Goal: Book appointment/travel/reservation

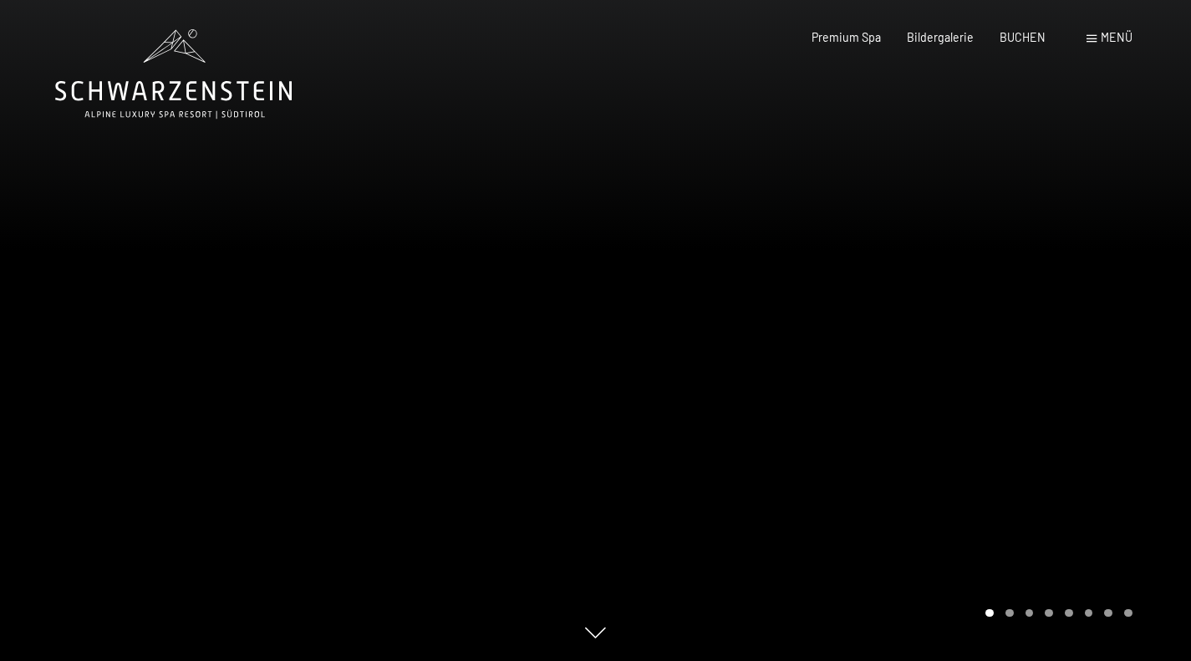
click at [995, 376] on div at bounding box center [894, 330] width 596 height 661
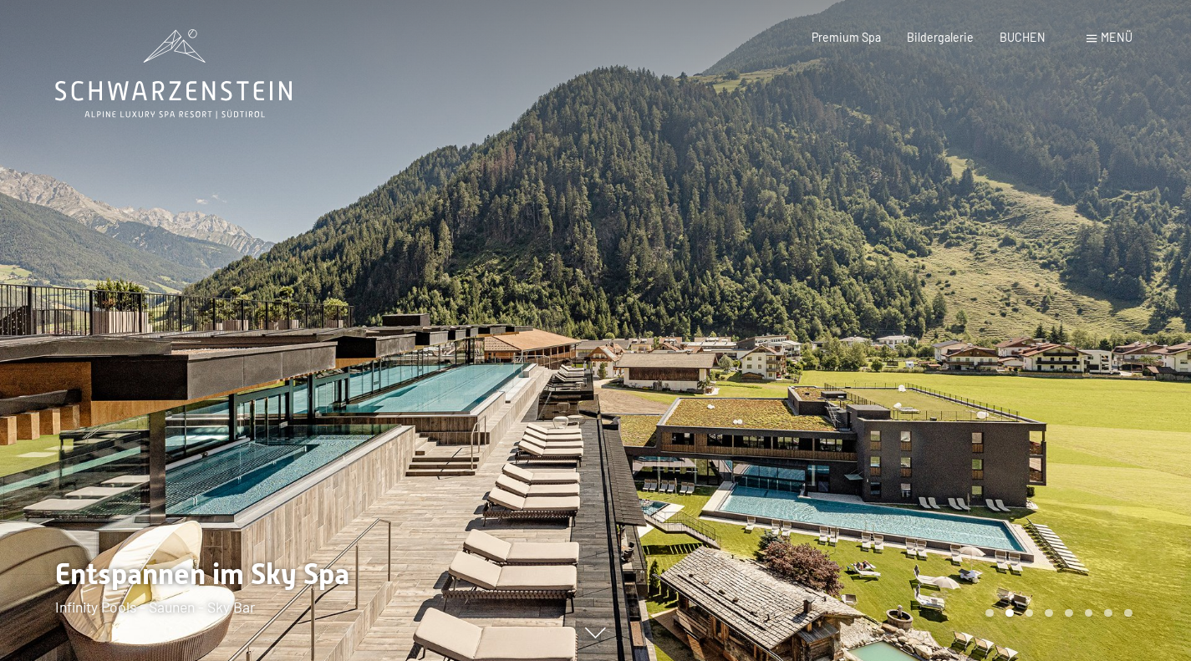
click at [936, 462] on div at bounding box center [894, 330] width 596 height 661
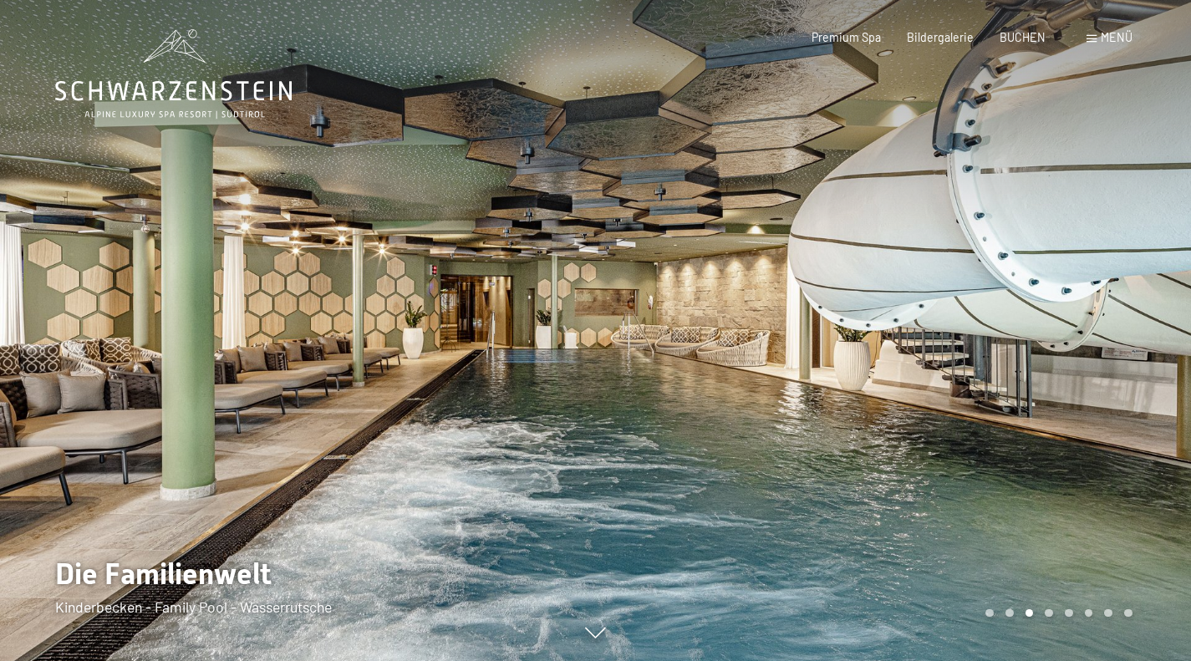
click at [936, 462] on div at bounding box center [894, 330] width 596 height 661
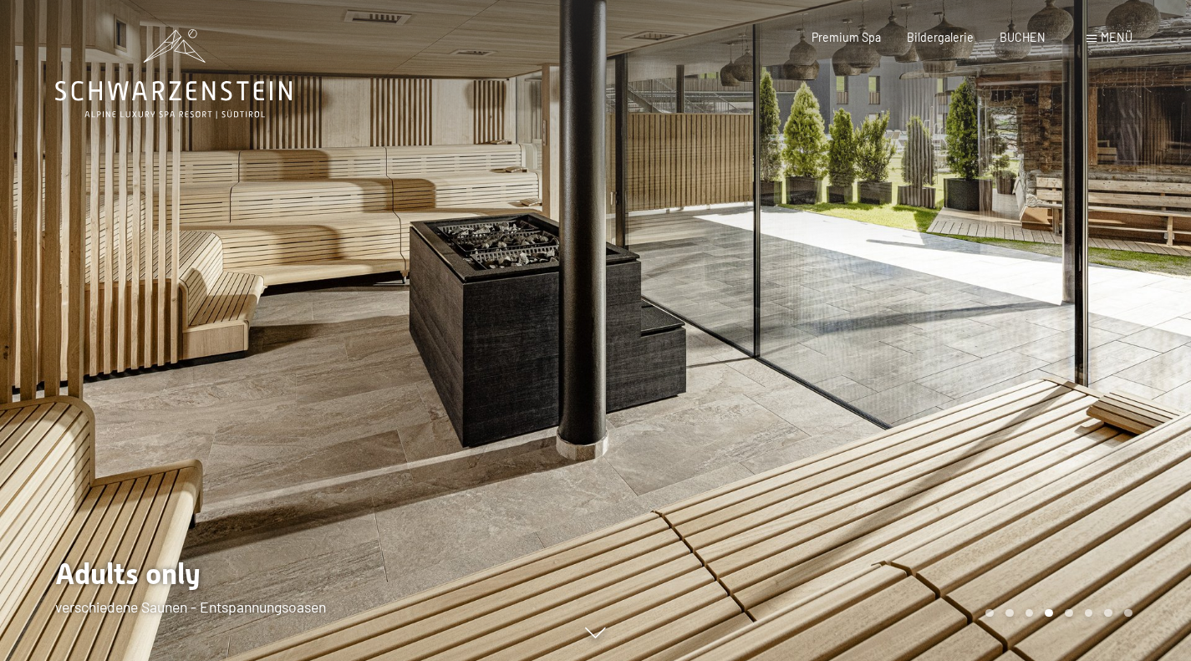
click at [936, 462] on div at bounding box center [894, 330] width 596 height 661
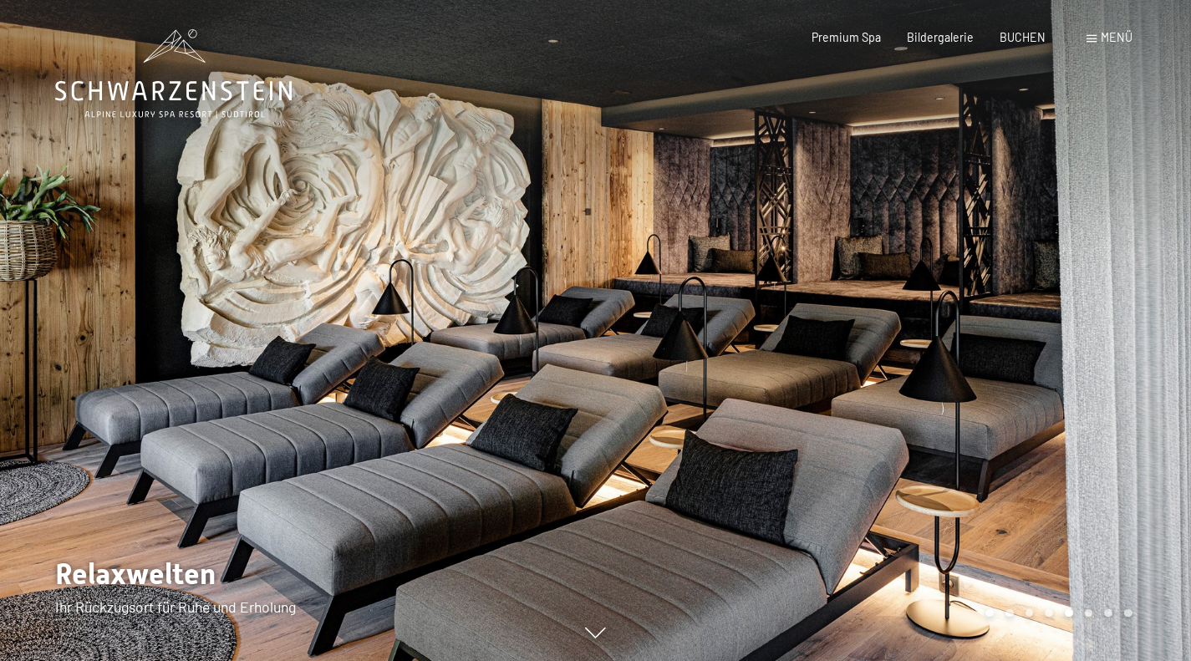
click at [936, 462] on div at bounding box center [894, 330] width 596 height 661
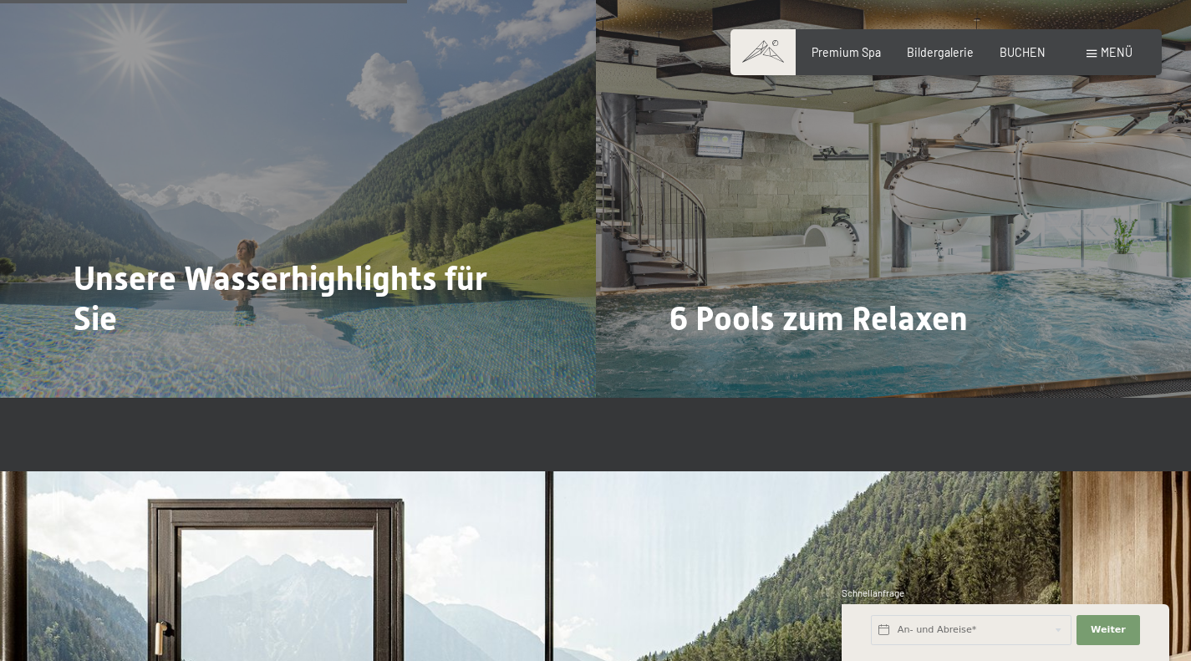
scroll to position [3578, 0]
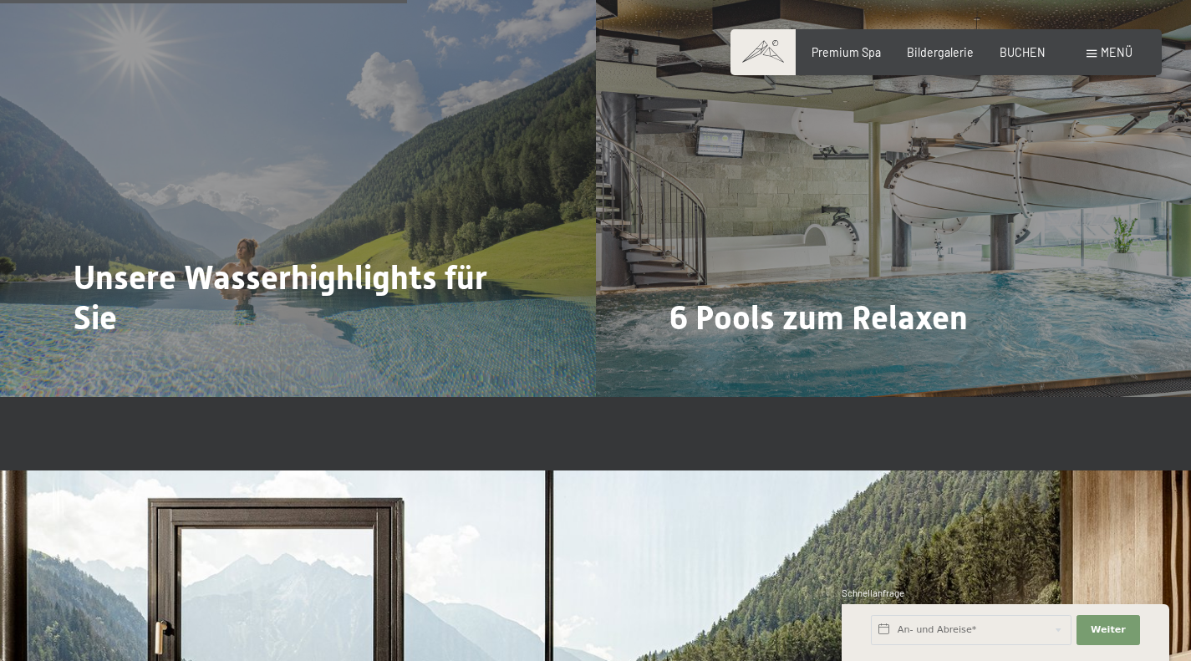
click at [1112, 48] on span "Menü" at bounding box center [1117, 52] width 32 height 14
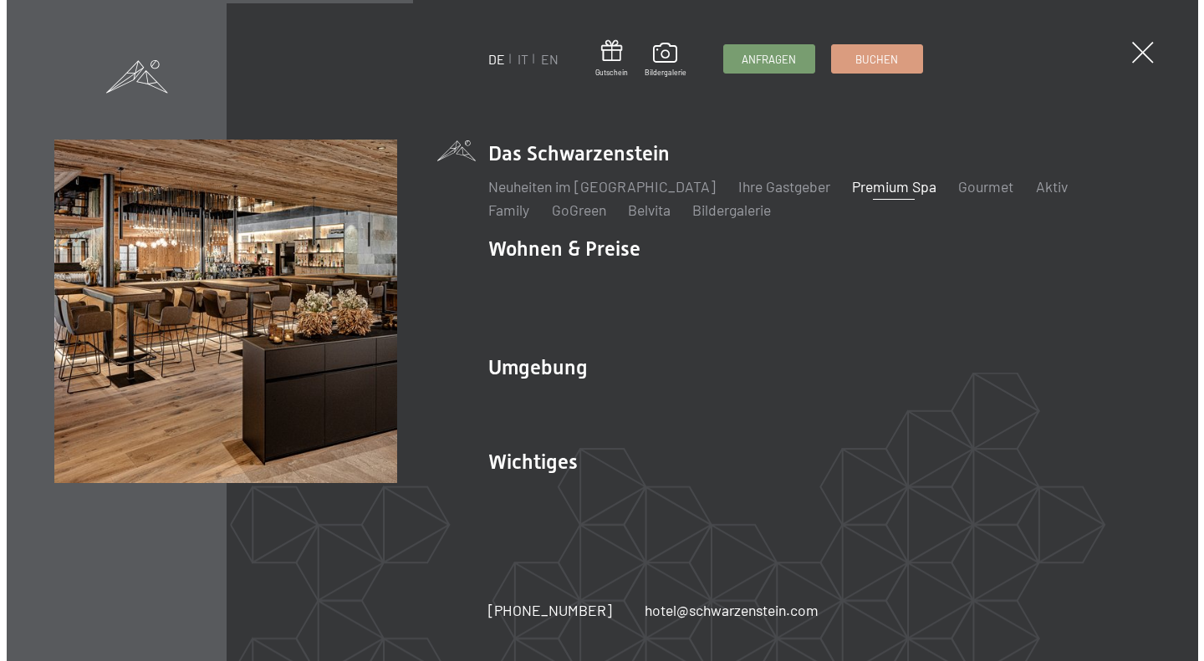
scroll to position [3576, 0]
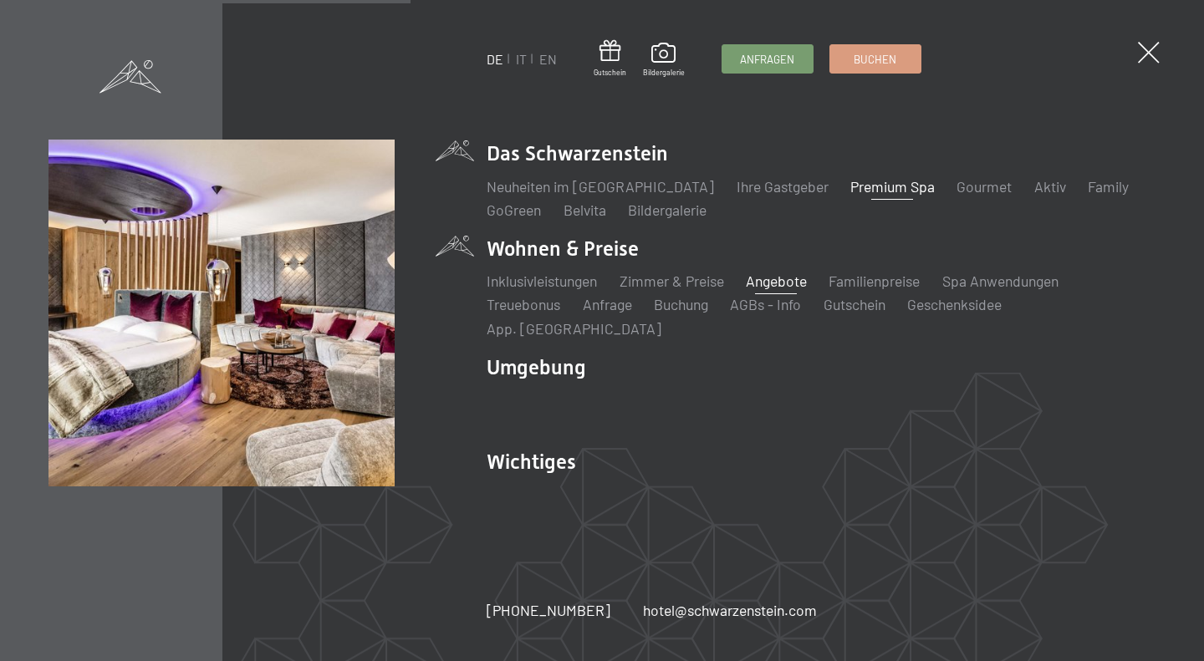
click at [775, 290] on link "Angebote" at bounding box center [776, 281] width 61 height 18
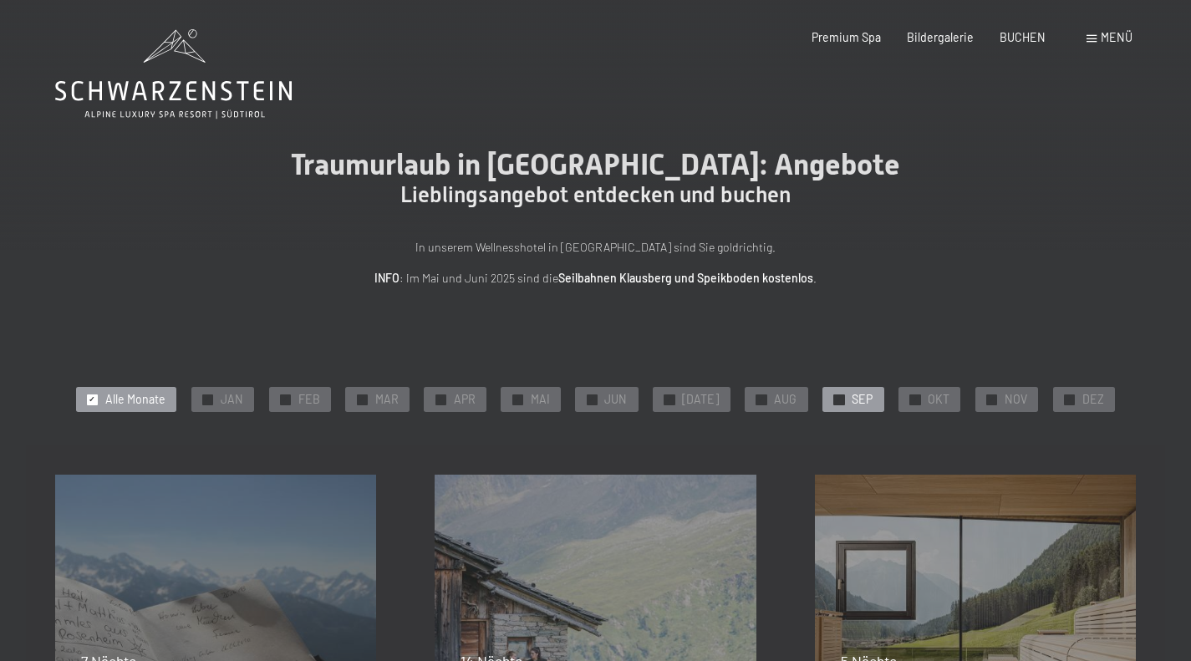
click at [836, 400] on span "✓" at bounding box center [839, 400] width 7 height 10
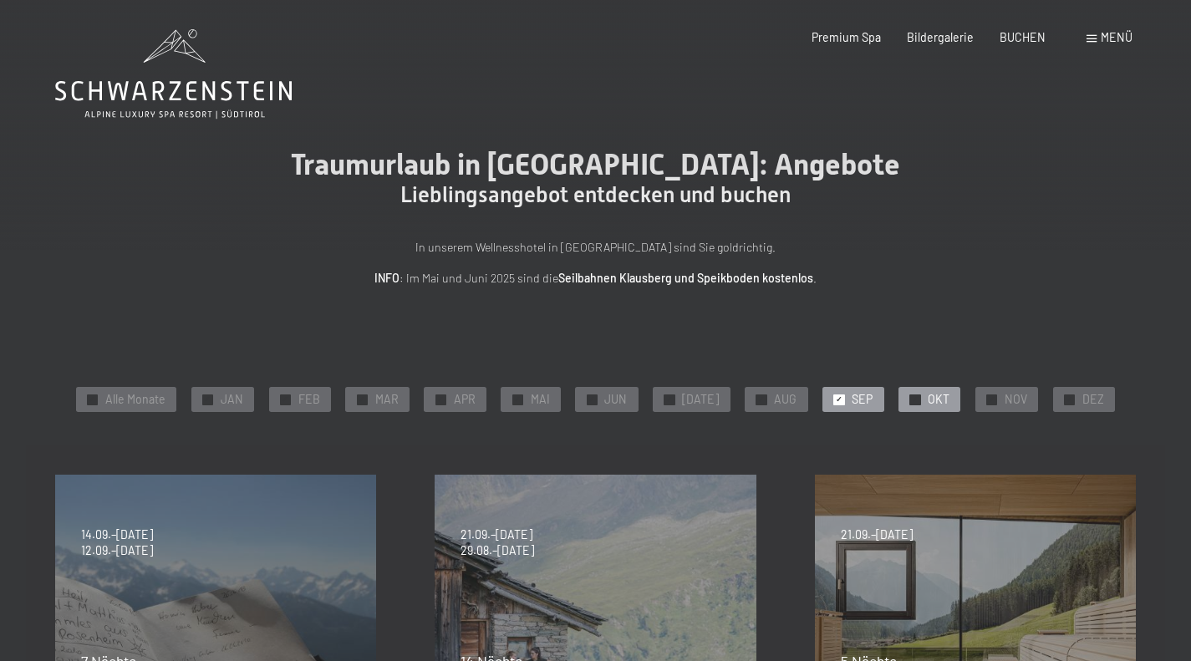
click at [912, 398] on span "✓" at bounding box center [915, 400] width 7 height 10
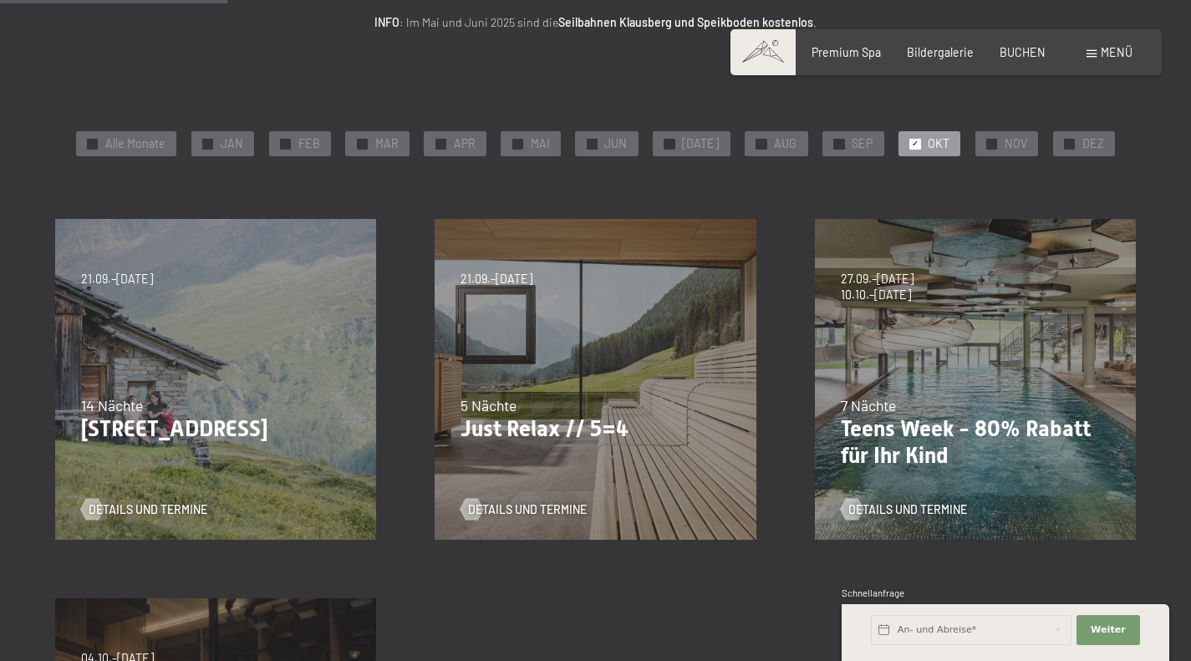
scroll to position [364, 0]
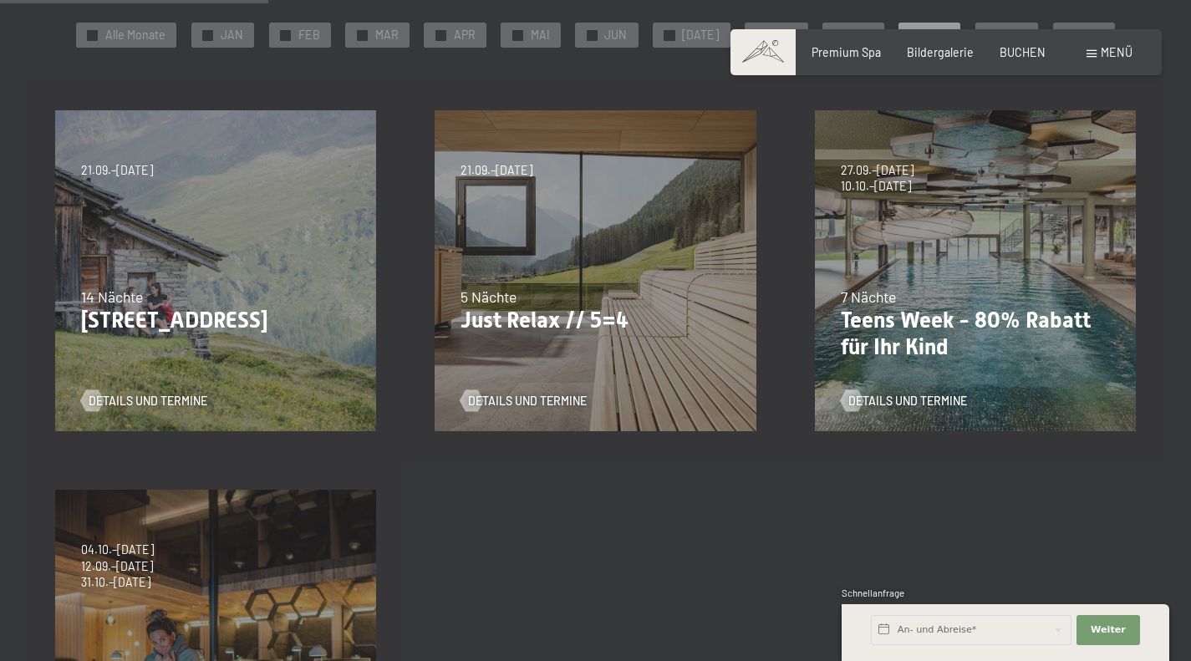
click at [940, 247] on div "27.09.–21.12.2025 10.01.–18.01.2026 31.01.–15.02.2026 07.03.–29.03.2026 23.05.–…" at bounding box center [976, 271] width 380 height 380
click at [893, 399] on span "Details und Termine" at bounding box center [924, 401] width 119 height 17
click at [542, 318] on p "Just Relax // 5=4" at bounding box center [595, 321] width 269 height 27
click at [532, 396] on span "Details und Termine" at bounding box center [544, 401] width 119 height 17
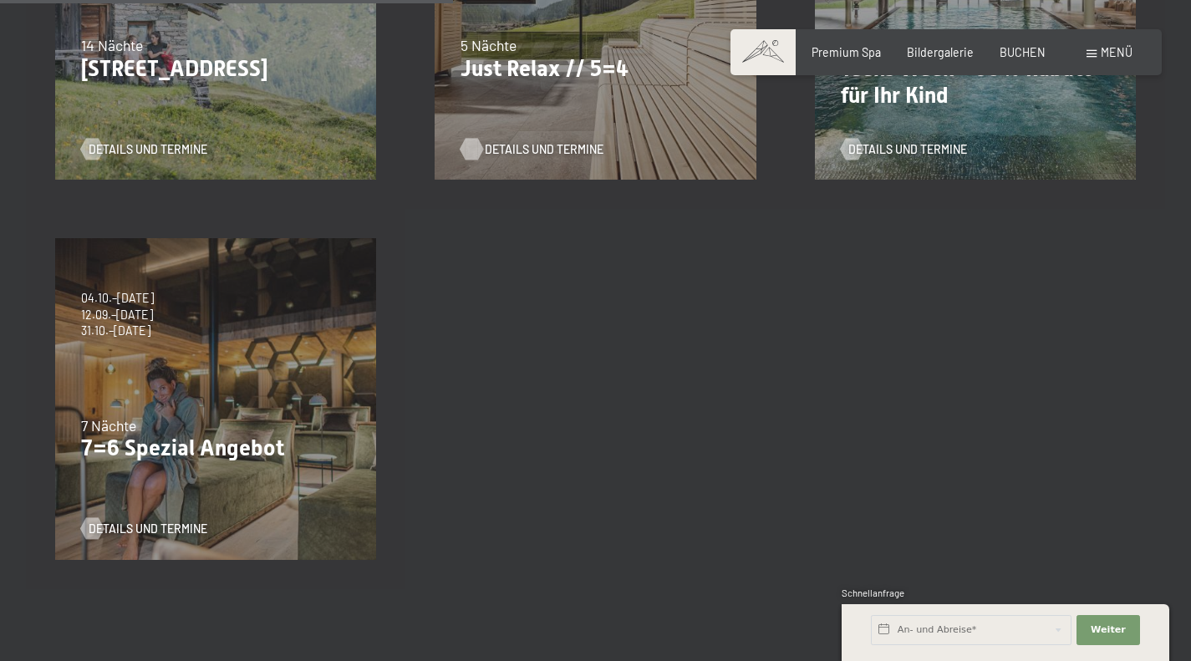
scroll to position [614, 0]
click at [231, 415] on div "04.10.–26.10.2025 01.11.–21.12.2025 10.01.–01.02.2026 07.03.–29.03.2026 16.05.–…" at bounding box center [216, 401] width 380 height 380
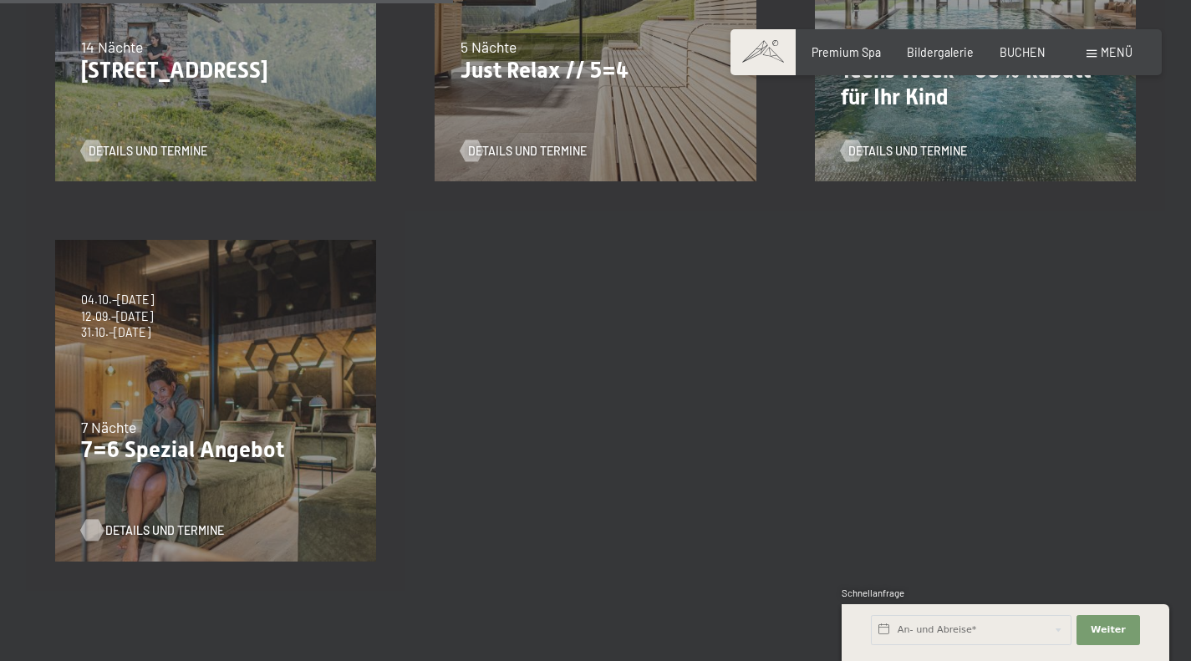
click at [155, 528] on span "Details und Termine" at bounding box center [164, 530] width 119 height 17
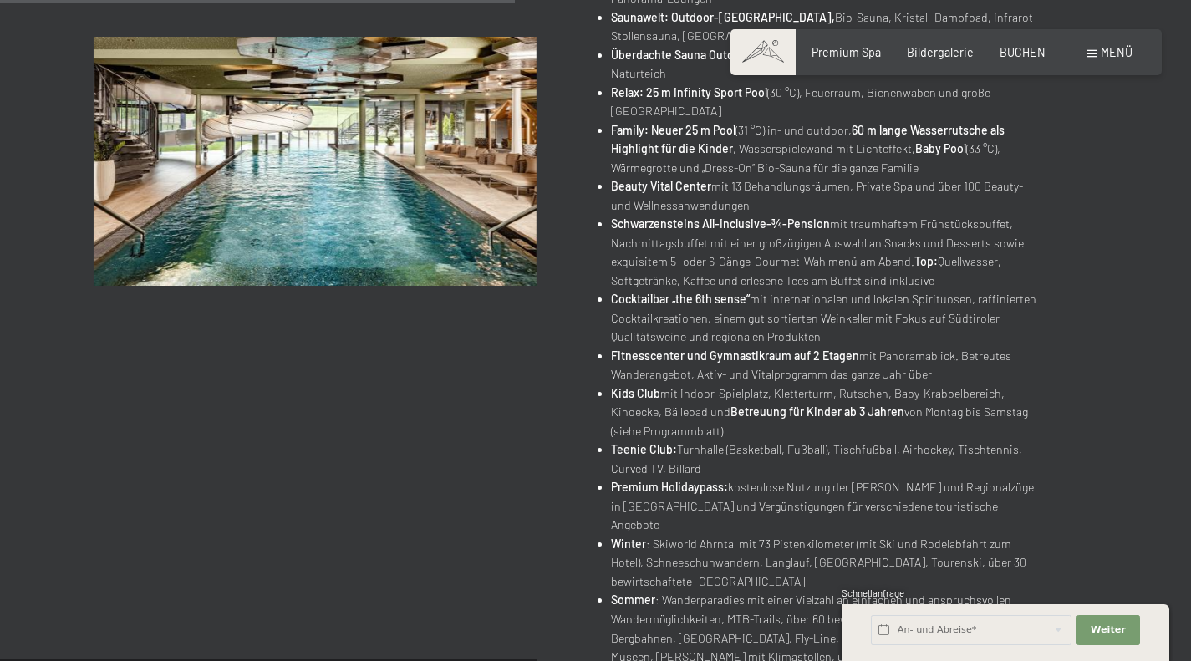
scroll to position [882, 0]
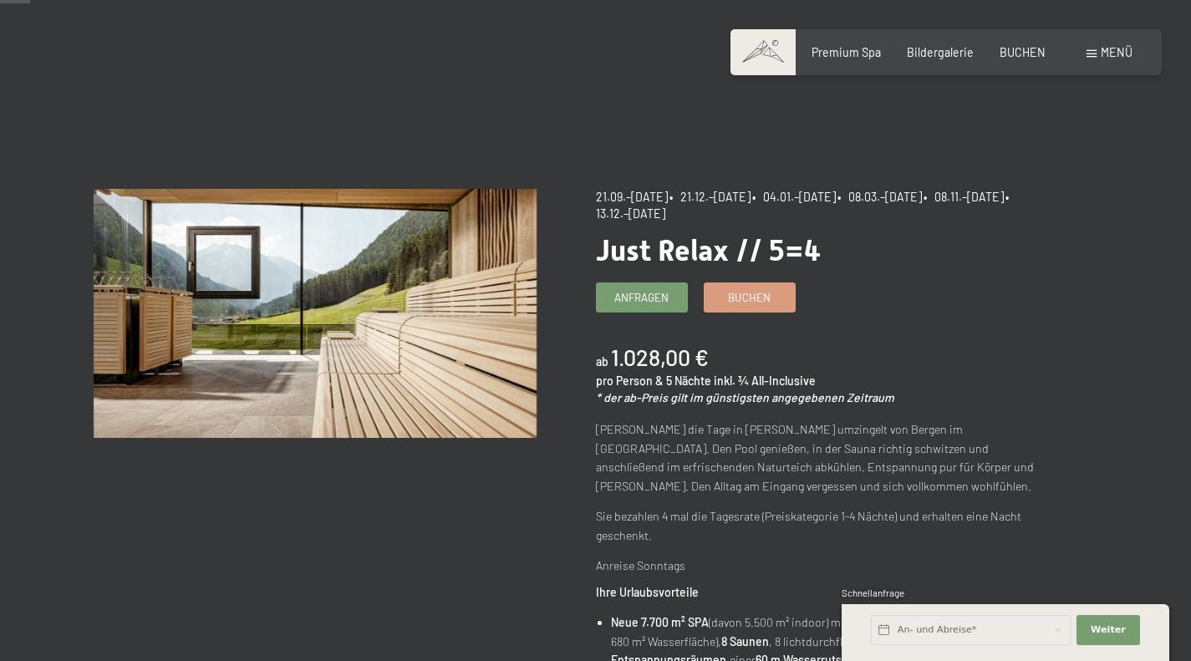
scroll to position [73, 0]
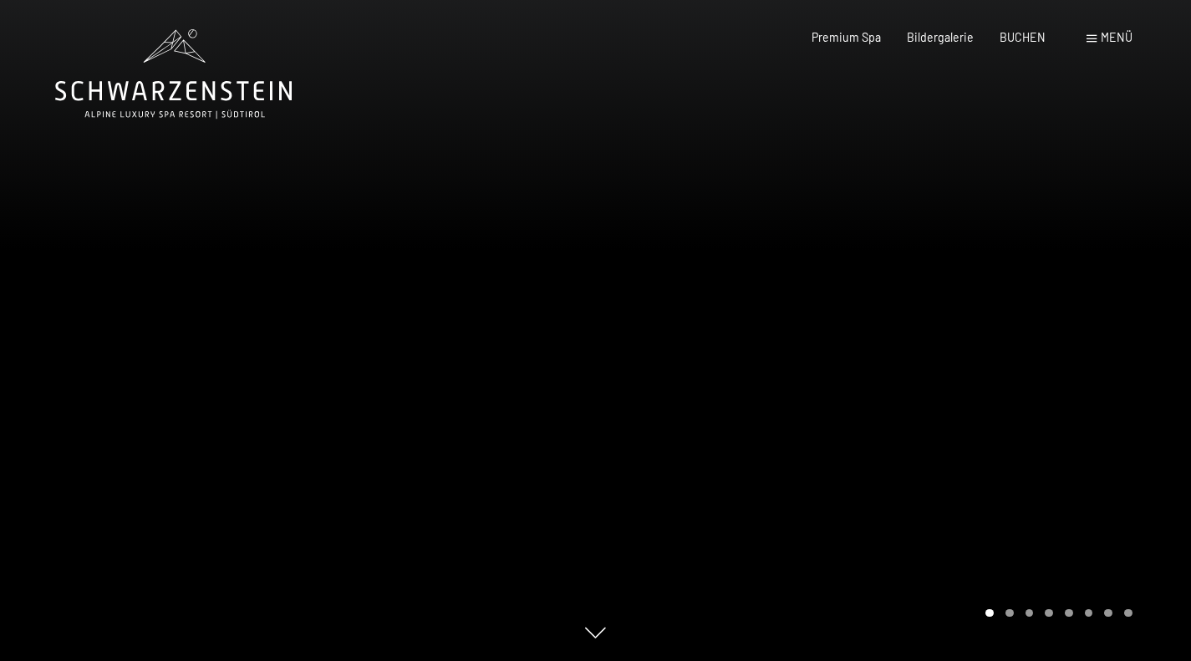
click at [1100, 38] on div "Menü" at bounding box center [1110, 37] width 46 height 17
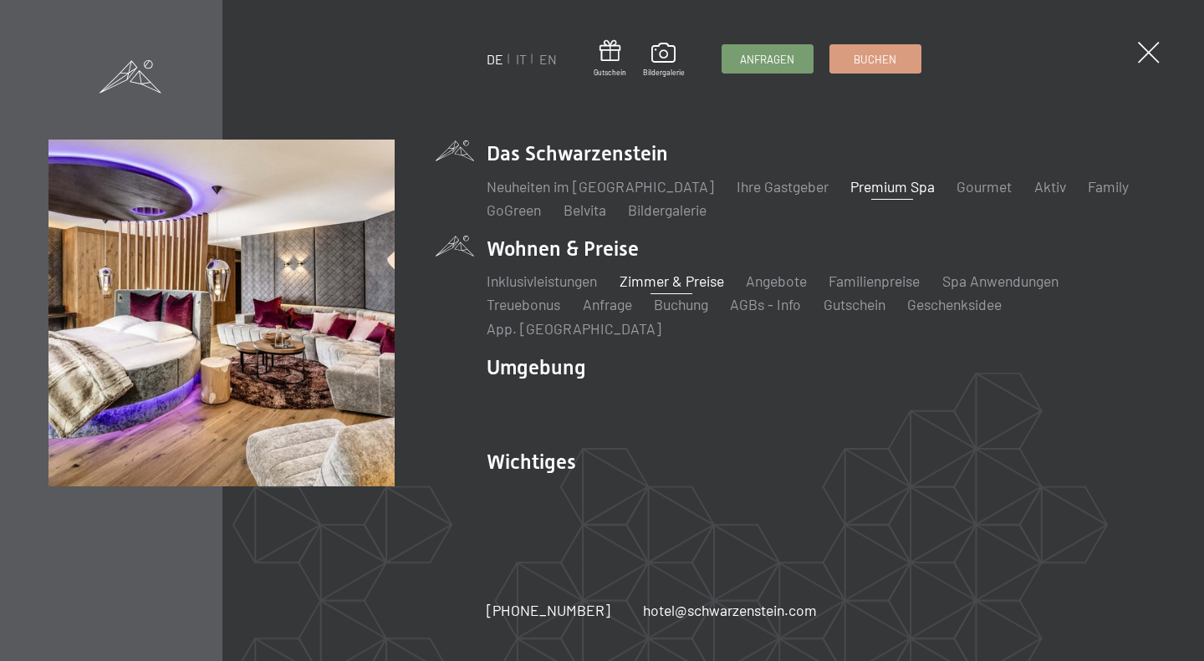
click at [655, 289] on link "Zimmer & Preise" at bounding box center [671, 281] width 104 height 18
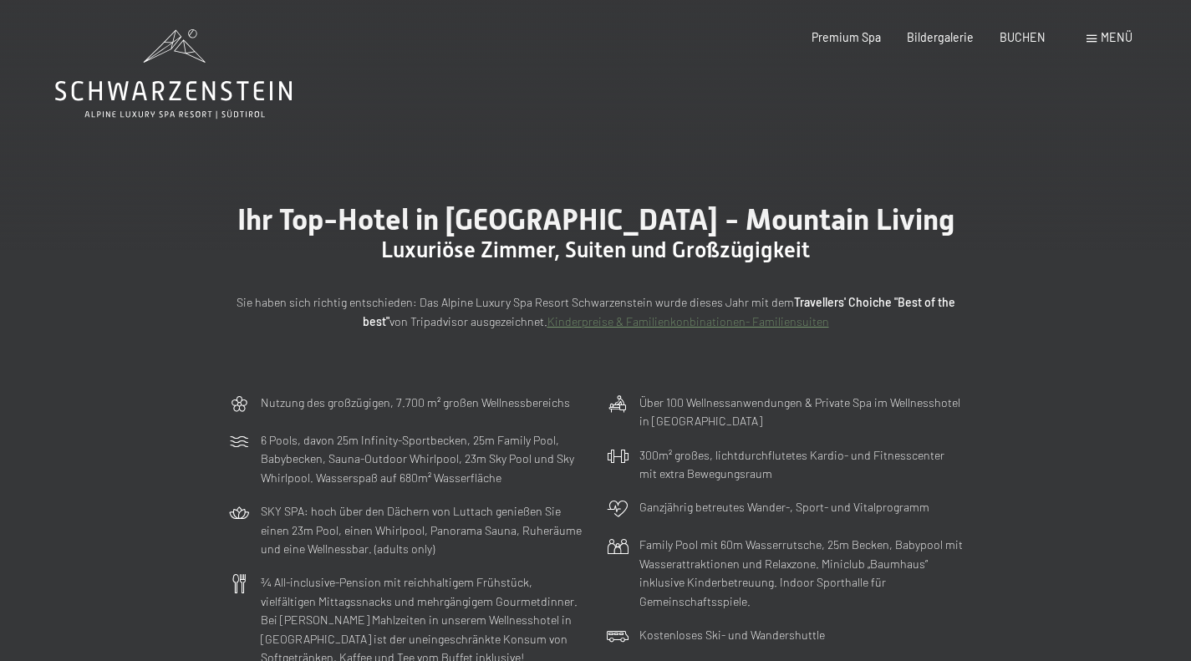
click at [660, 231] on span "Ihr Top-Hotel in Südtirol - Mountain Living" at bounding box center [595, 219] width 717 height 34
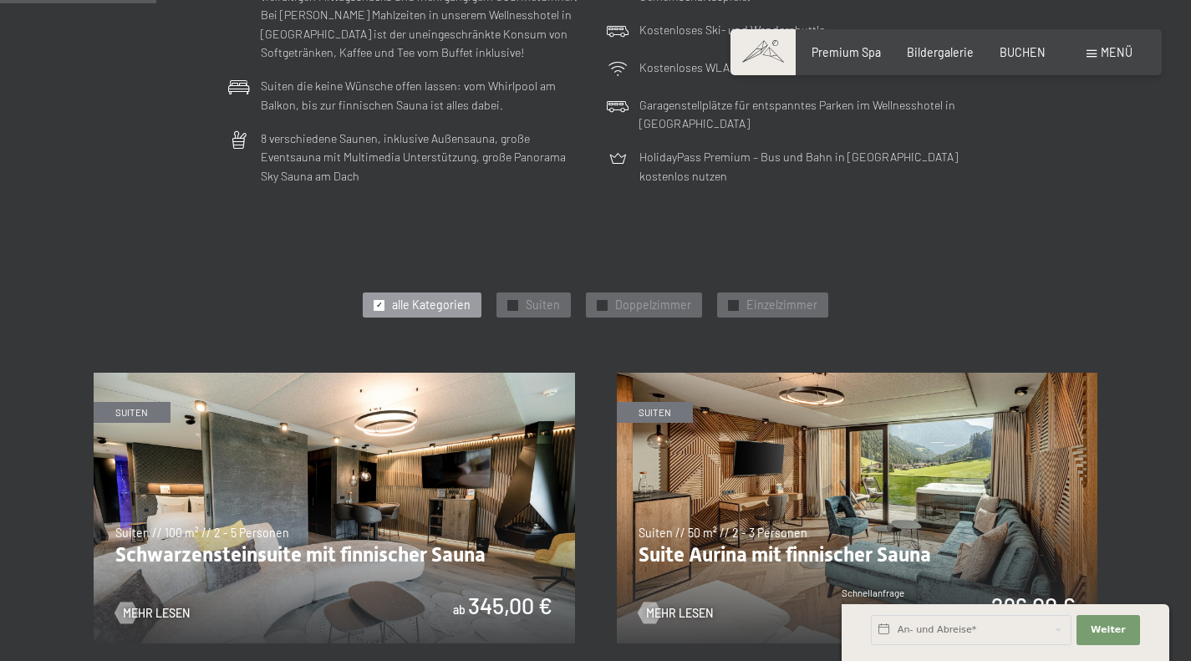
scroll to position [612, 0]
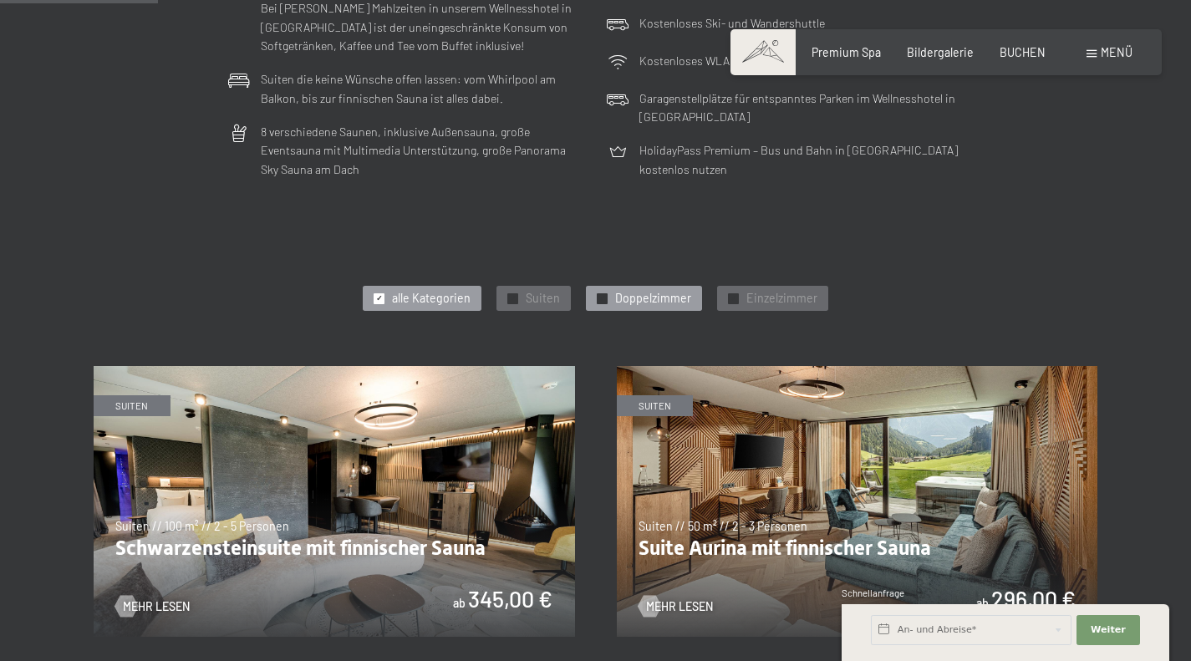
click at [650, 297] on span "Doppelzimmer" at bounding box center [653, 298] width 76 height 17
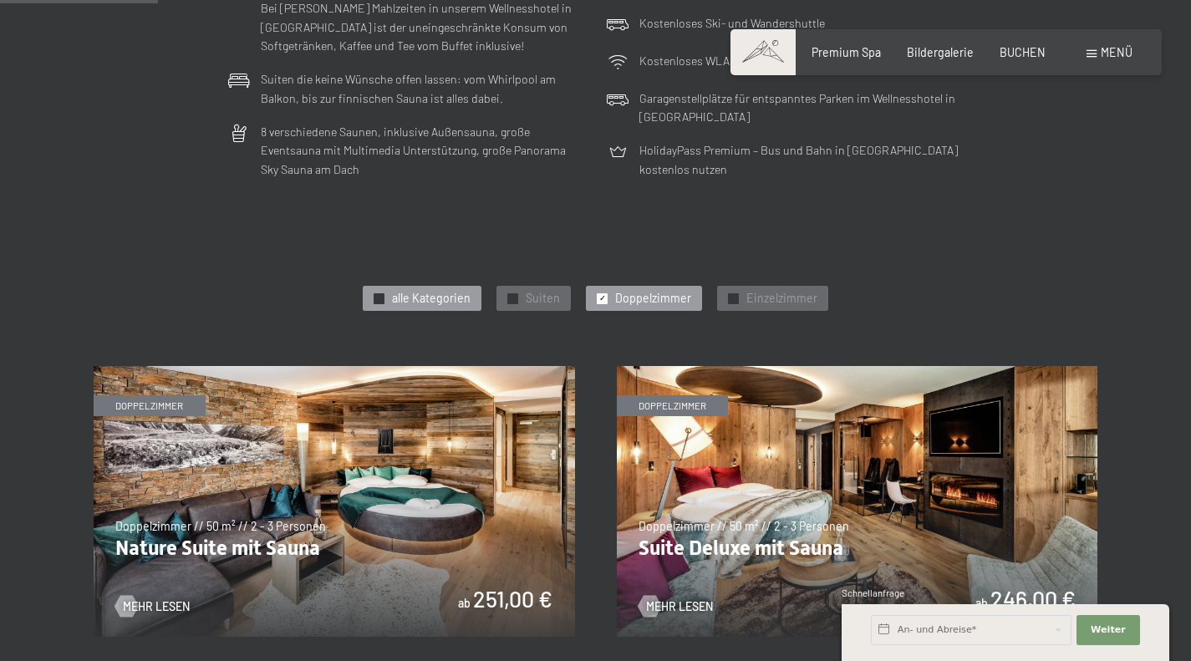
click at [393, 293] on div "✓ alle Kategorien" at bounding box center [422, 298] width 119 height 25
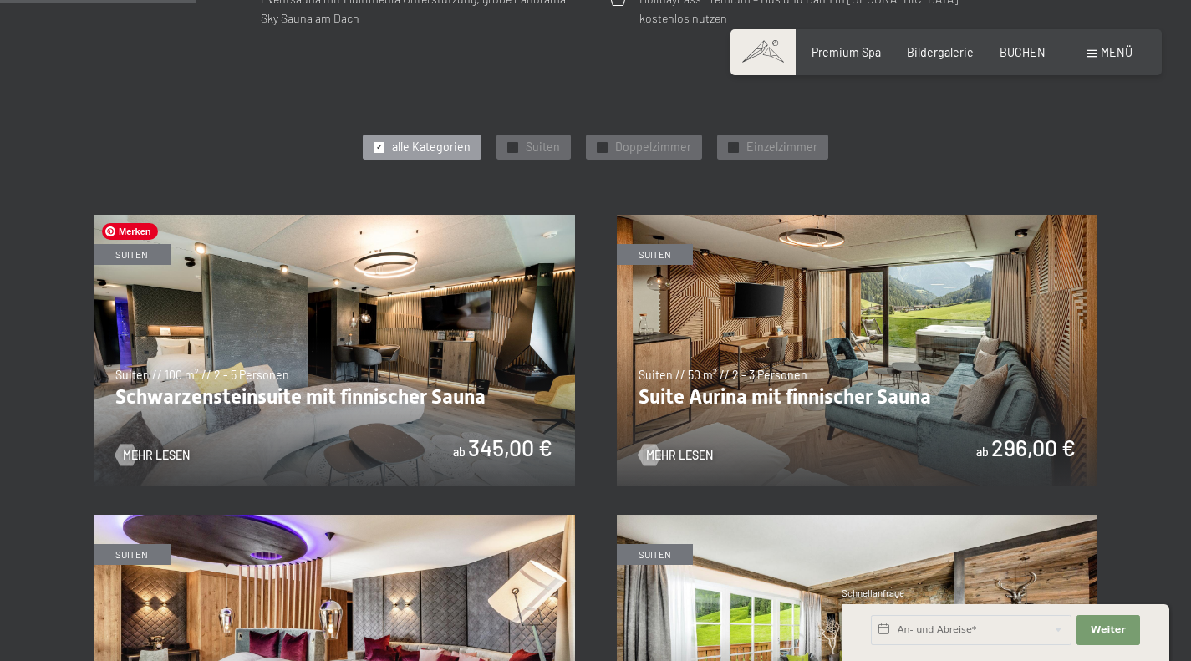
scroll to position [765, 0]
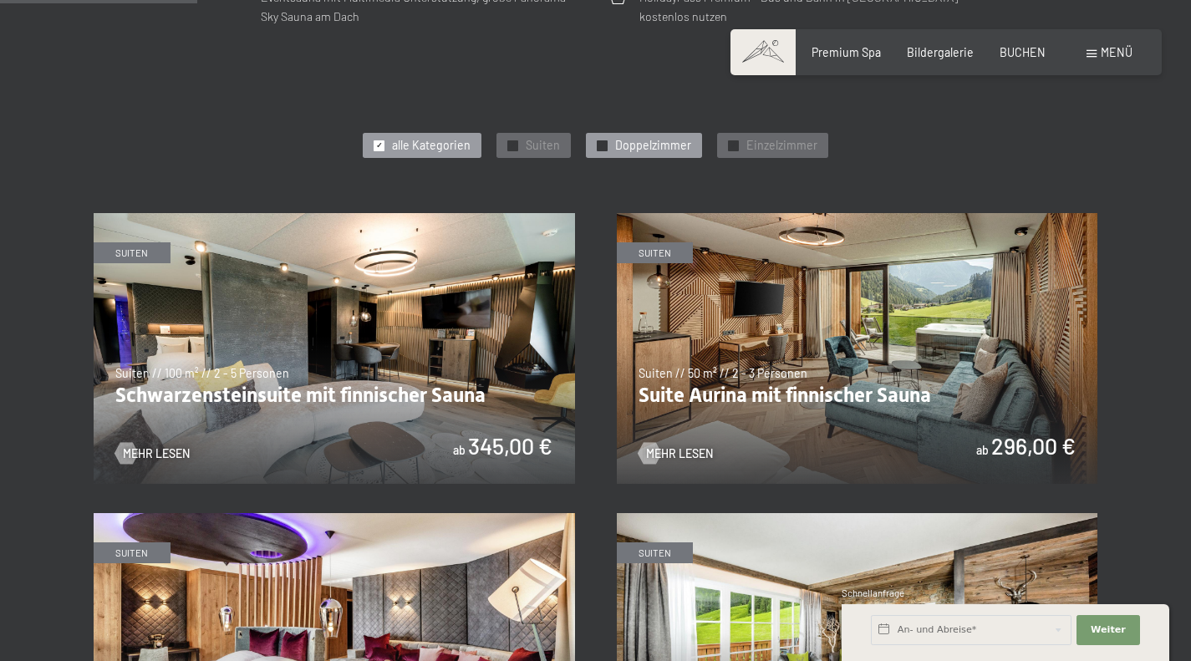
click at [638, 153] on span "Doppelzimmer" at bounding box center [653, 145] width 76 height 17
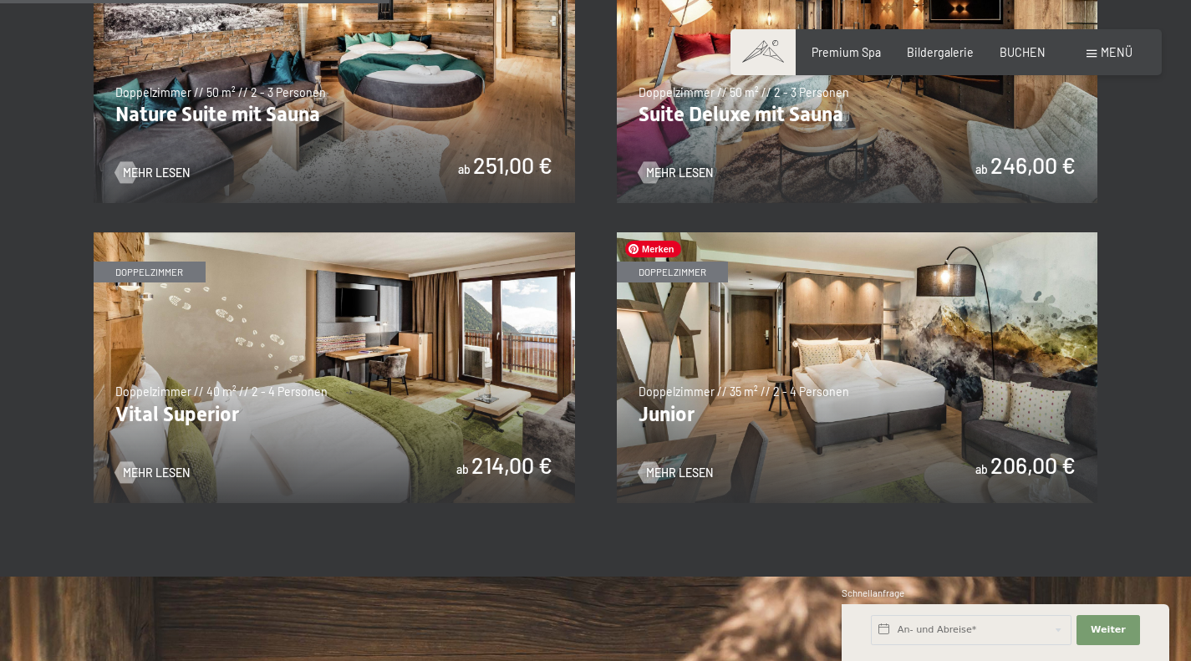
scroll to position [1045, 0]
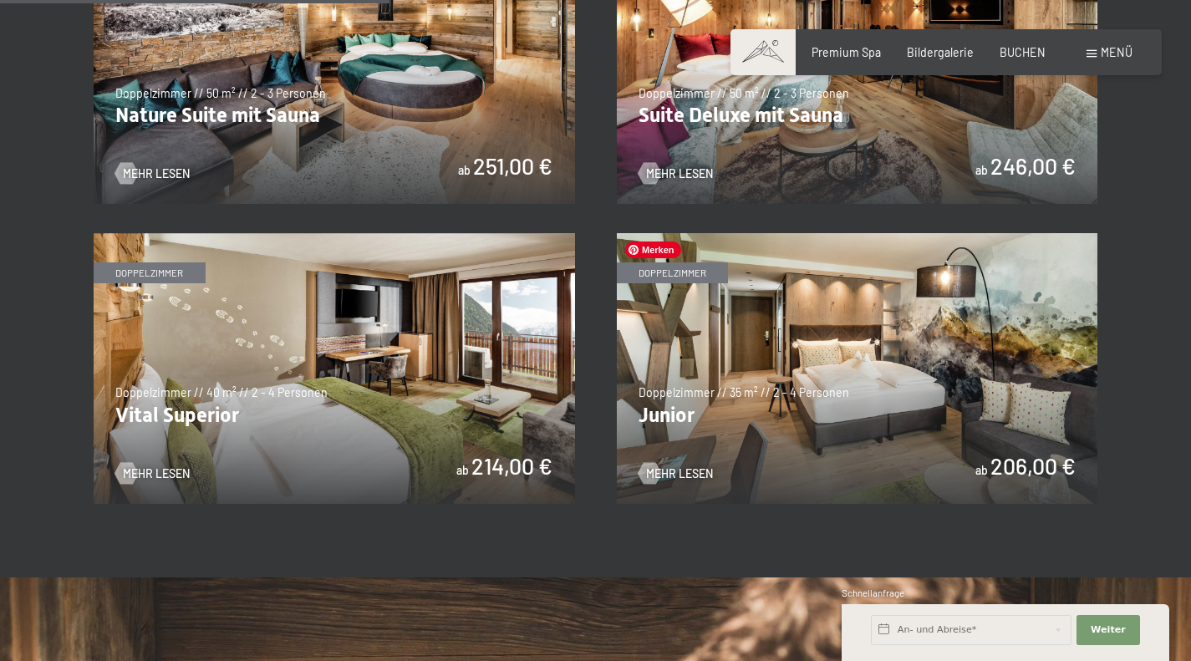
click at [724, 419] on img at bounding box center [858, 368] width 482 height 271
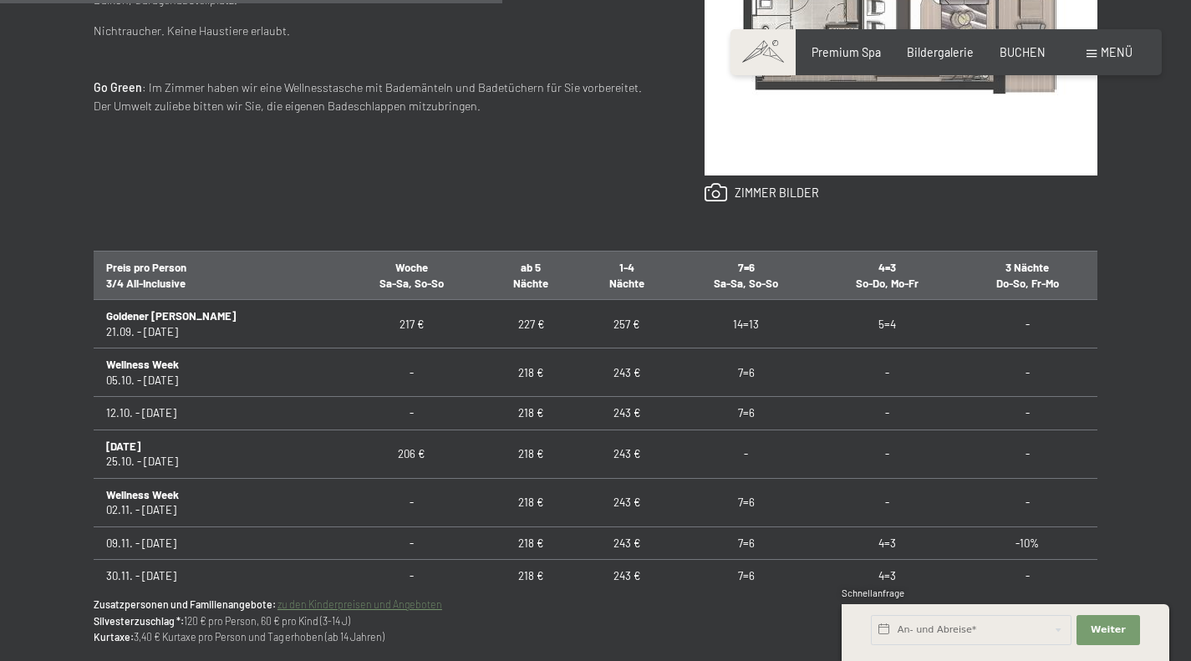
scroll to position [805, 0]
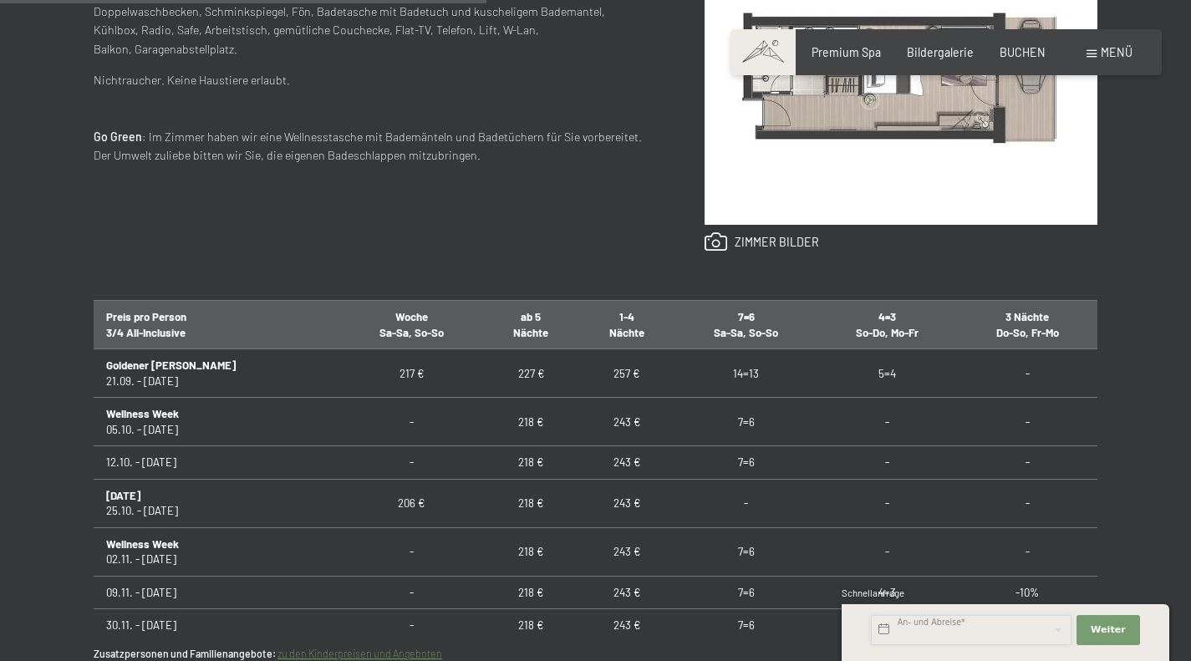
click at [923, 632] on input "text" at bounding box center [971, 630] width 201 height 30
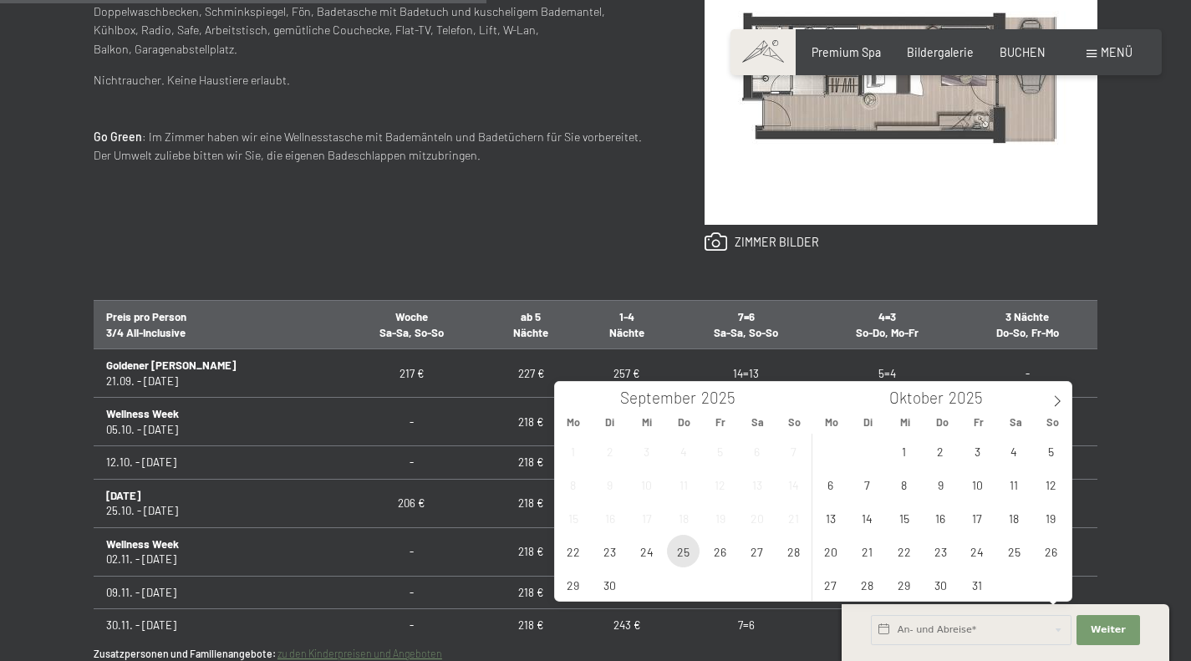
click at [684, 553] on span "25" at bounding box center [683, 551] width 33 height 33
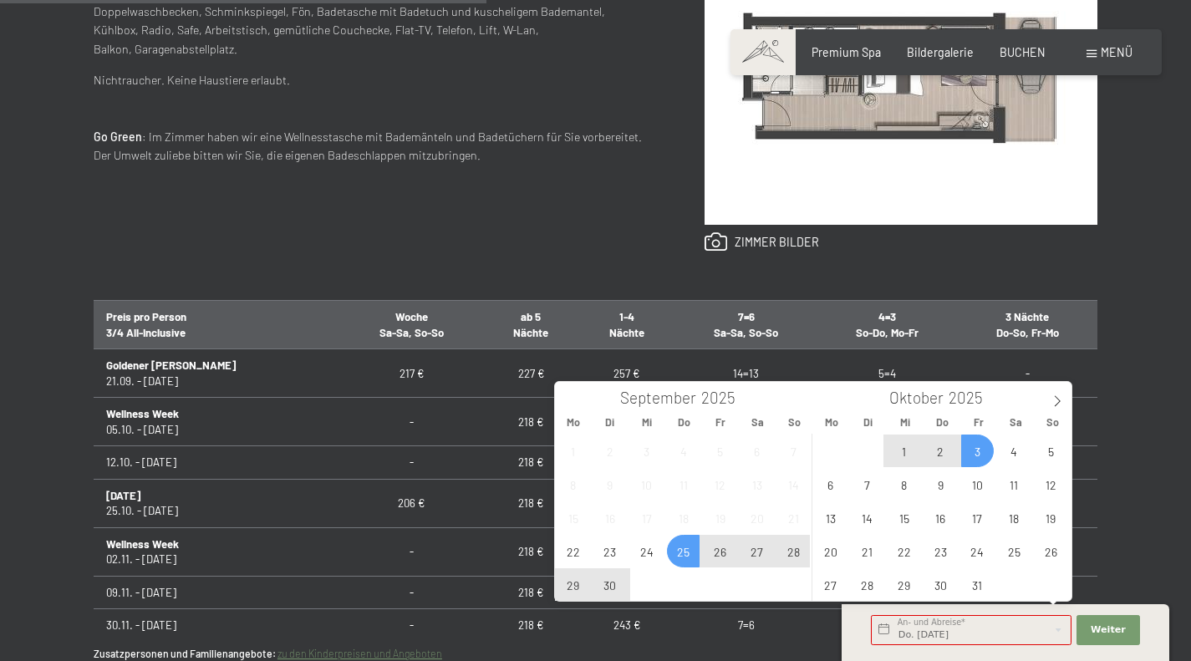
click at [976, 460] on span "3" at bounding box center [977, 451] width 33 height 33
type input "Do. 25.09.2025 - Fr. 03.10.2025"
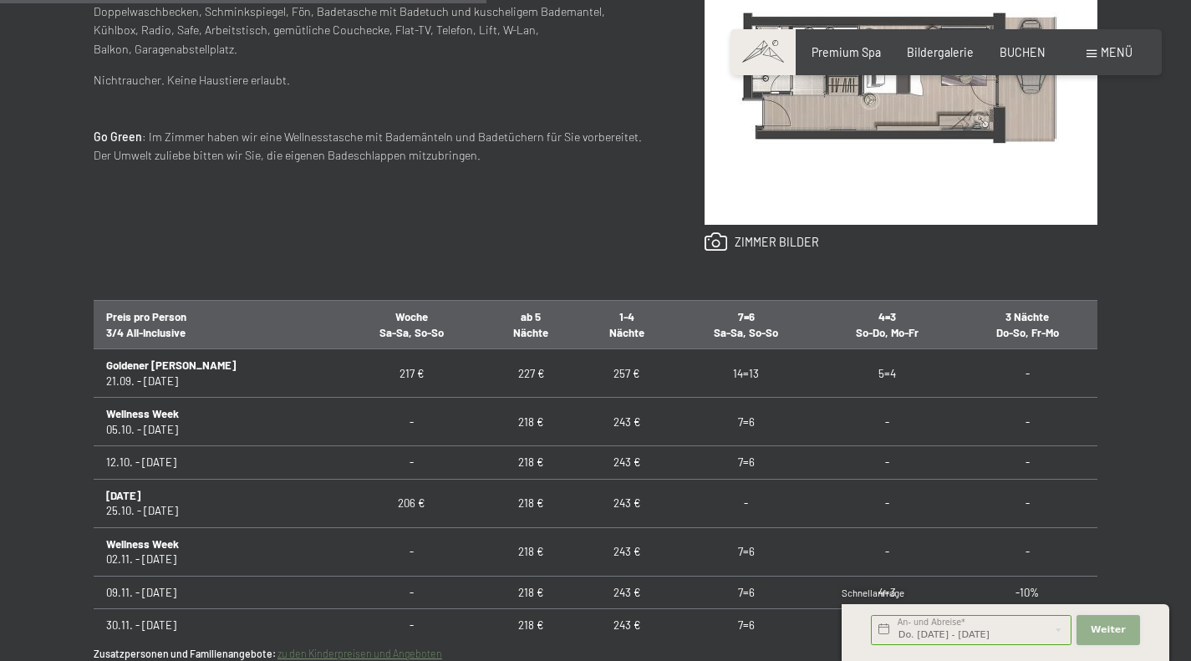
click at [1113, 637] on button "Weiter Adressfelder ausblenden" at bounding box center [1109, 630] width 64 height 30
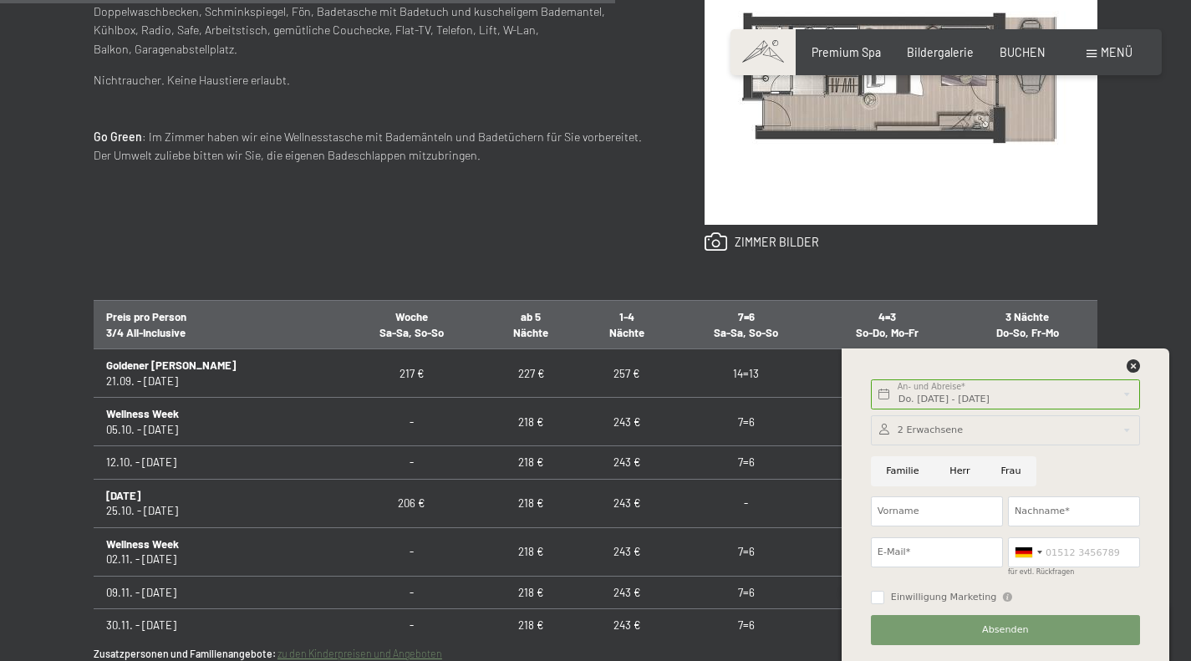
scroll to position [1036, 0]
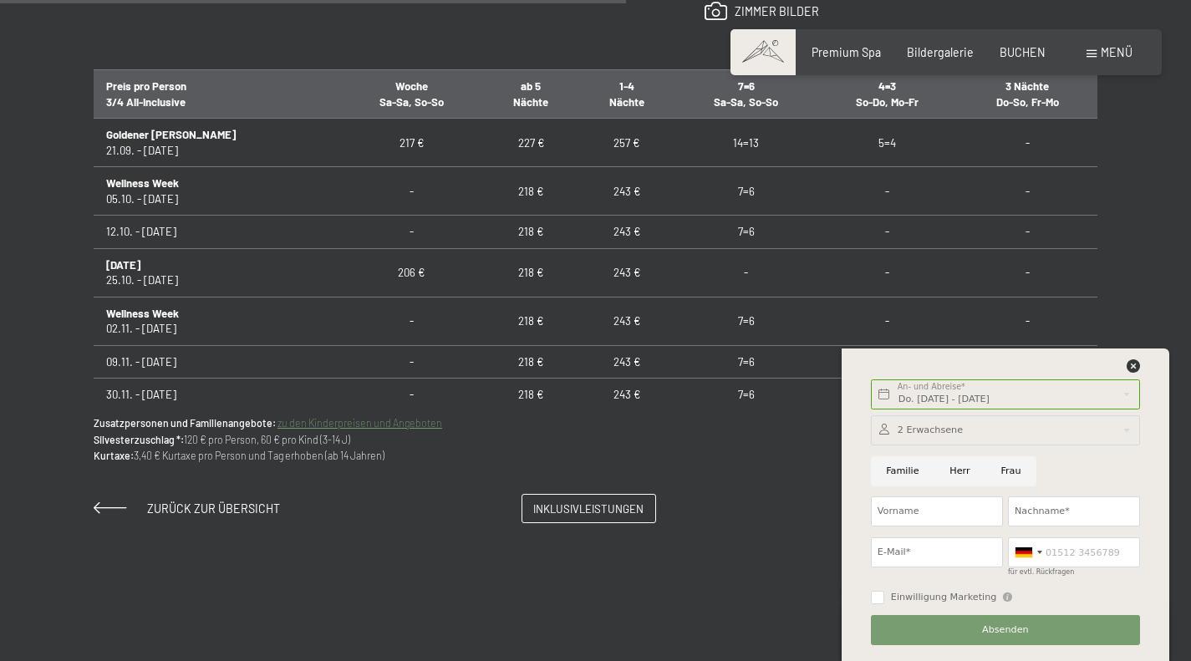
click at [1134, 356] on div "Do. 25.09.2025 - Fr. 03.10.2025 An- und Abreise* 8 Nächte Weiter Adressfelder a…" at bounding box center [1005, 505] width 291 height 313
click at [1134, 364] on icon at bounding box center [1133, 365] width 13 height 13
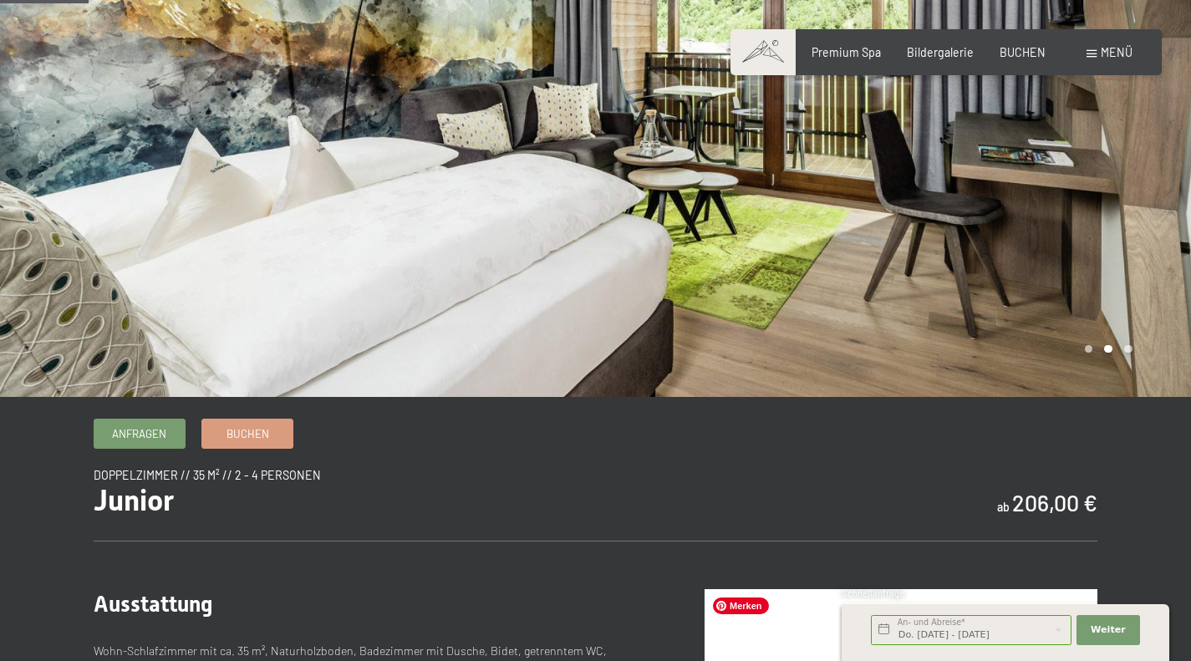
scroll to position [0, 0]
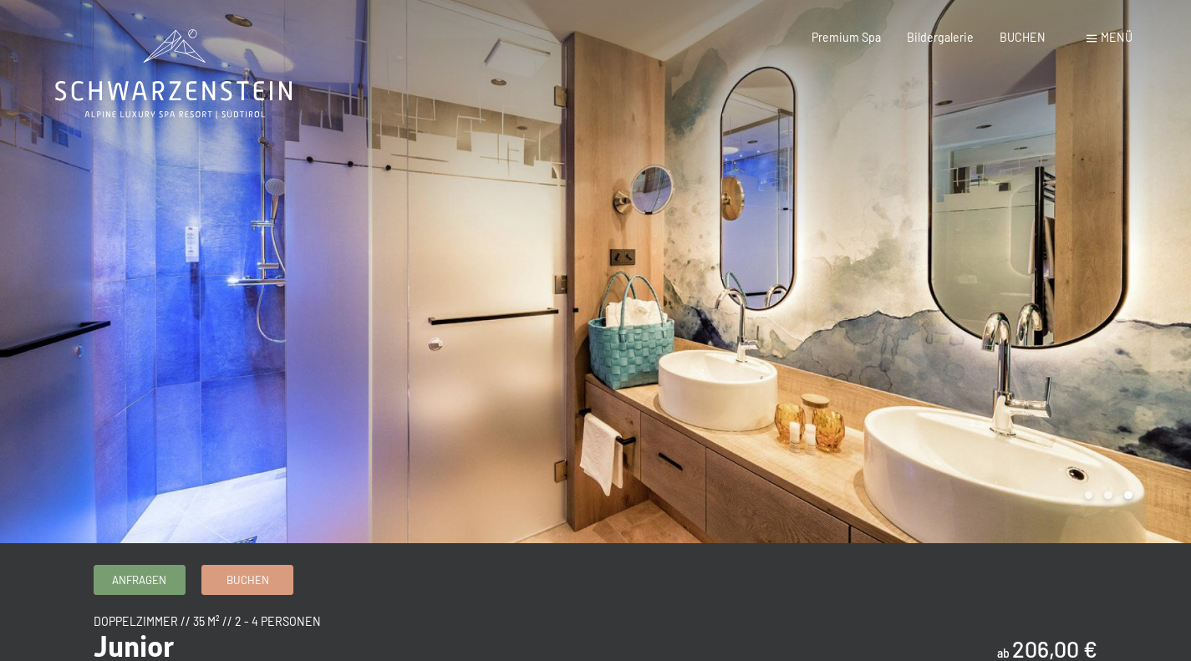
click at [1122, 250] on div at bounding box center [894, 271] width 596 height 543
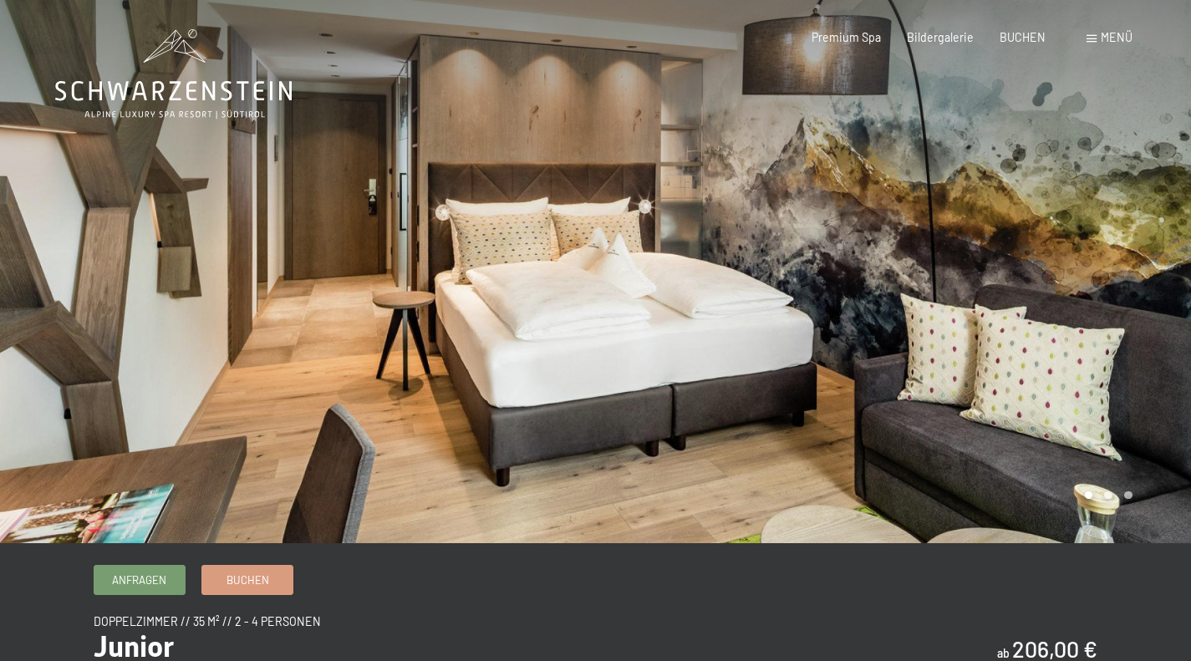
click at [1122, 250] on div at bounding box center [894, 271] width 596 height 543
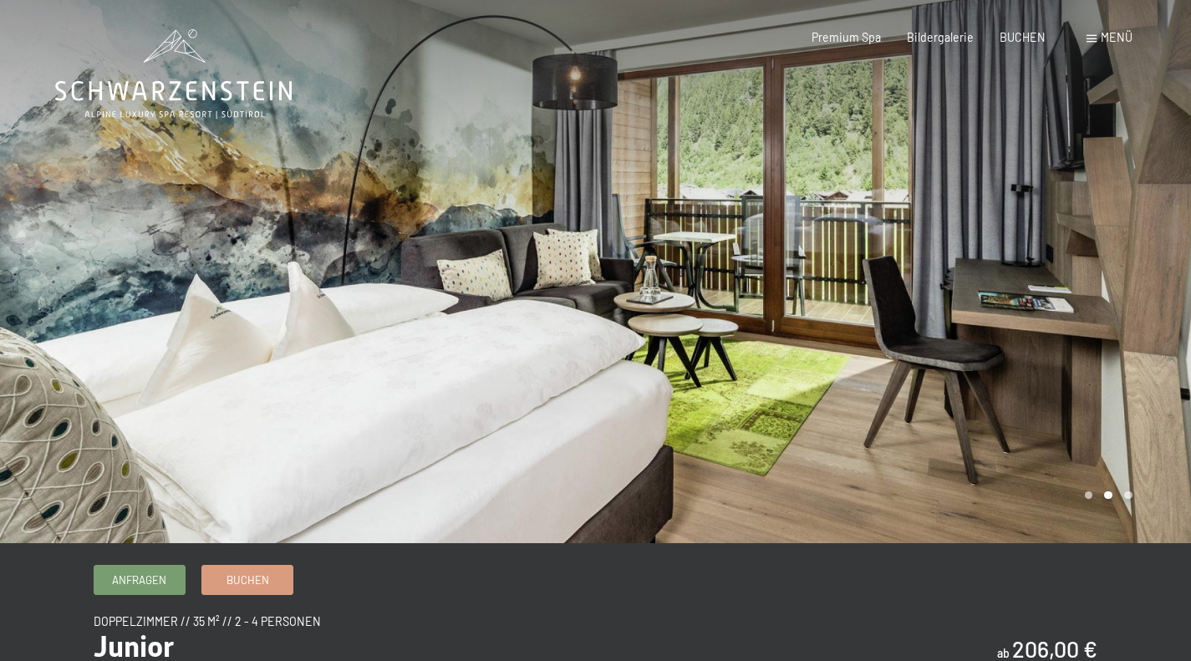
click at [1122, 250] on div at bounding box center [894, 271] width 596 height 543
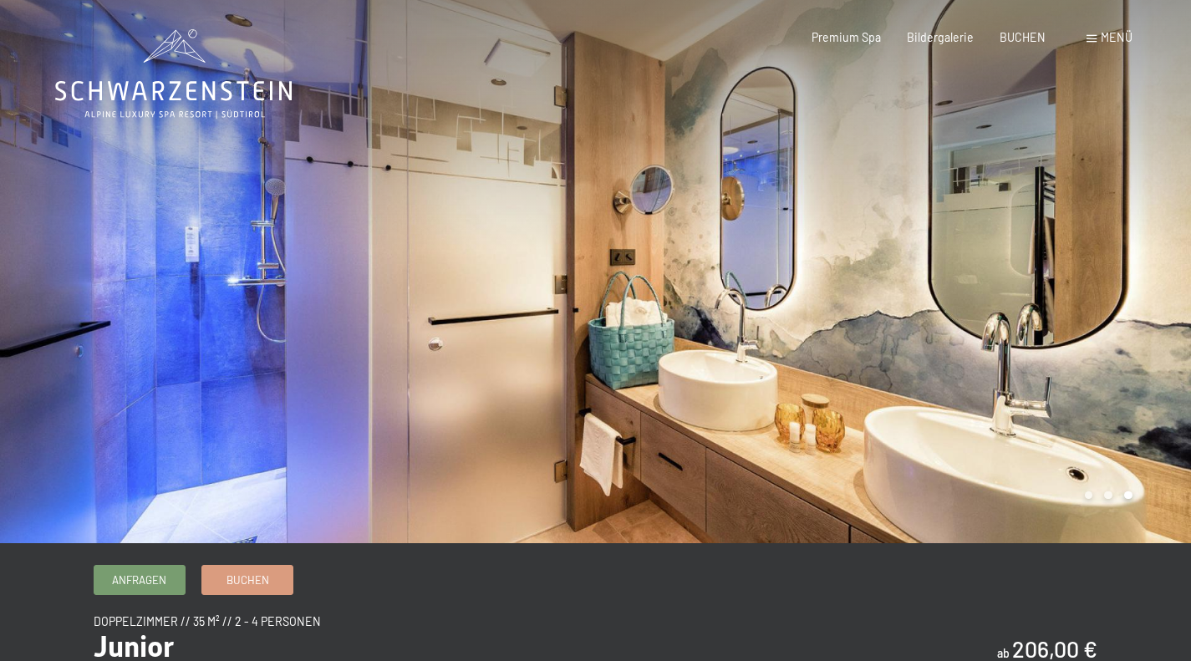
click at [1122, 250] on div at bounding box center [894, 271] width 596 height 543
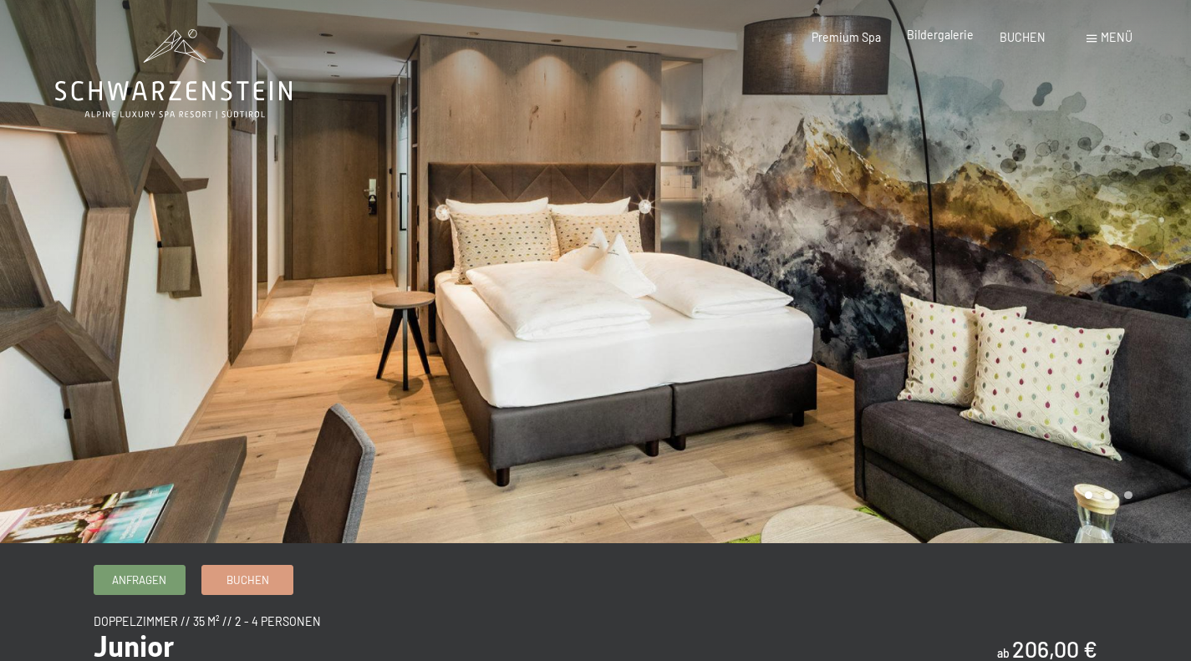
click at [940, 42] on div "Bildergalerie" at bounding box center [940, 35] width 67 height 17
click at [946, 41] on span "Bildergalerie" at bounding box center [940, 35] width 67 height 14
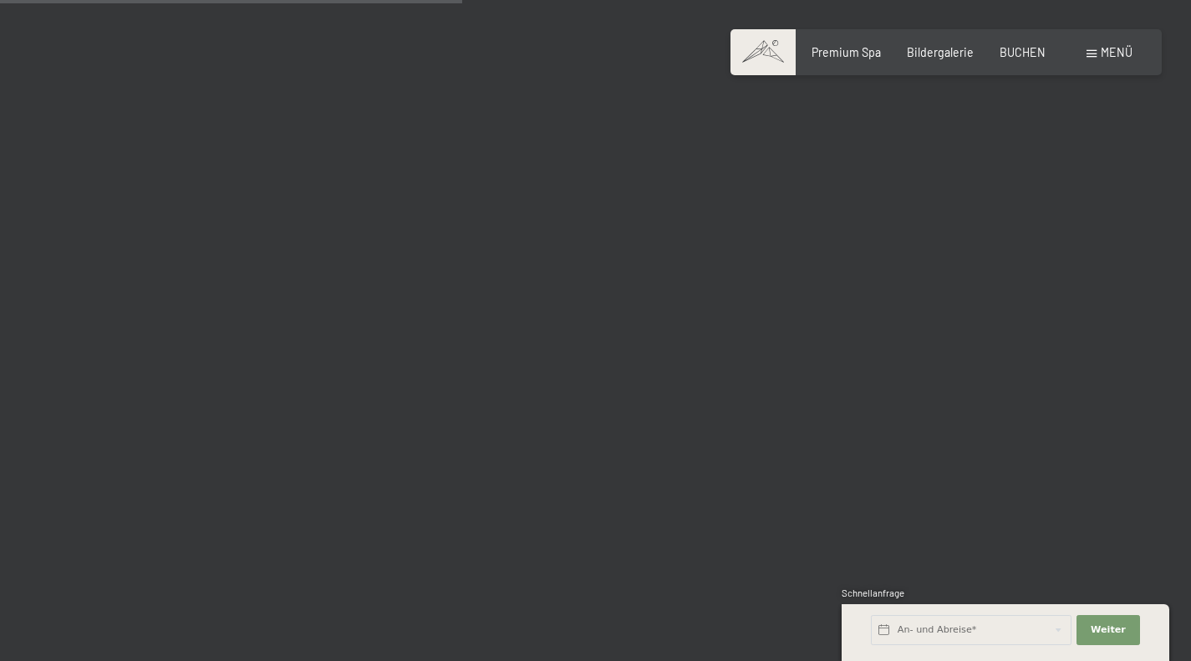
scroll to position [6488, 0]
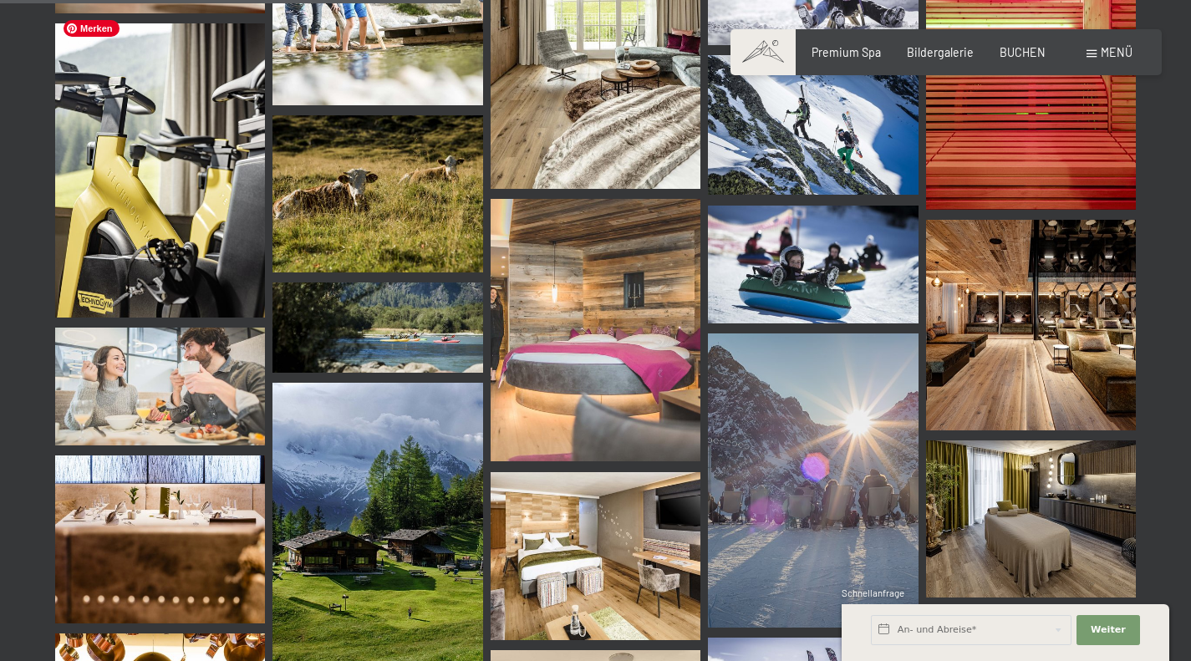
click at [165, 149] on img at bounding box center [160, 170] width 210 height 294
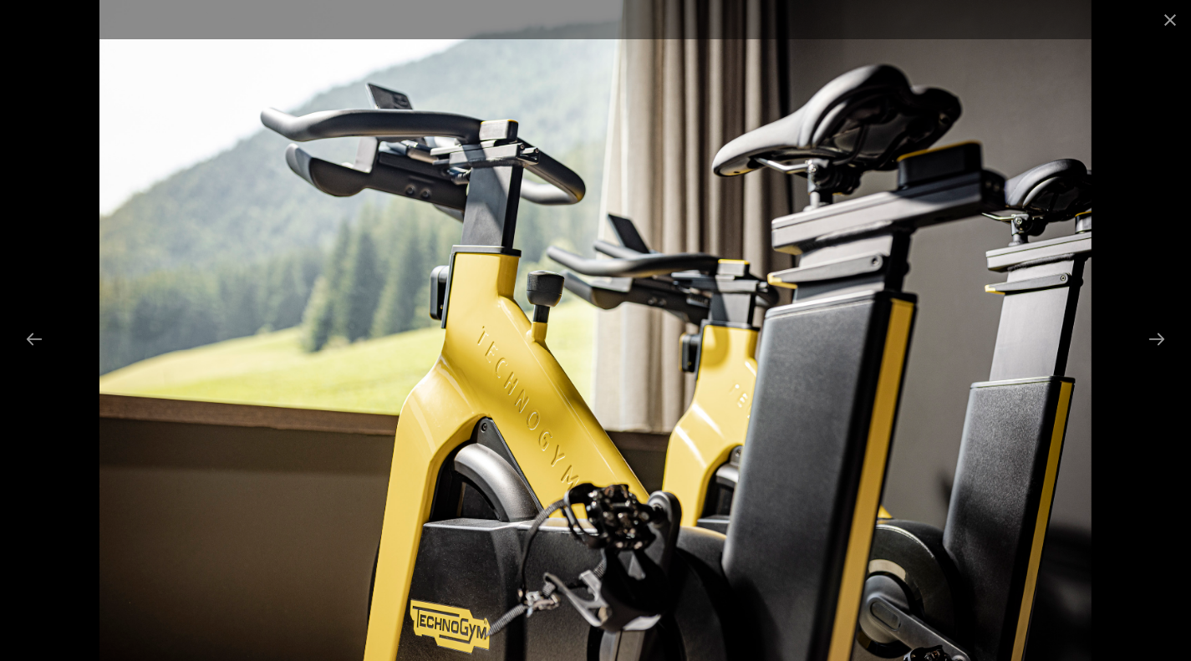
scroll to position [6692, 0]
click at [1161, 344] on button "Next slide" at bounding box center [1156, 339] width 35 height 33
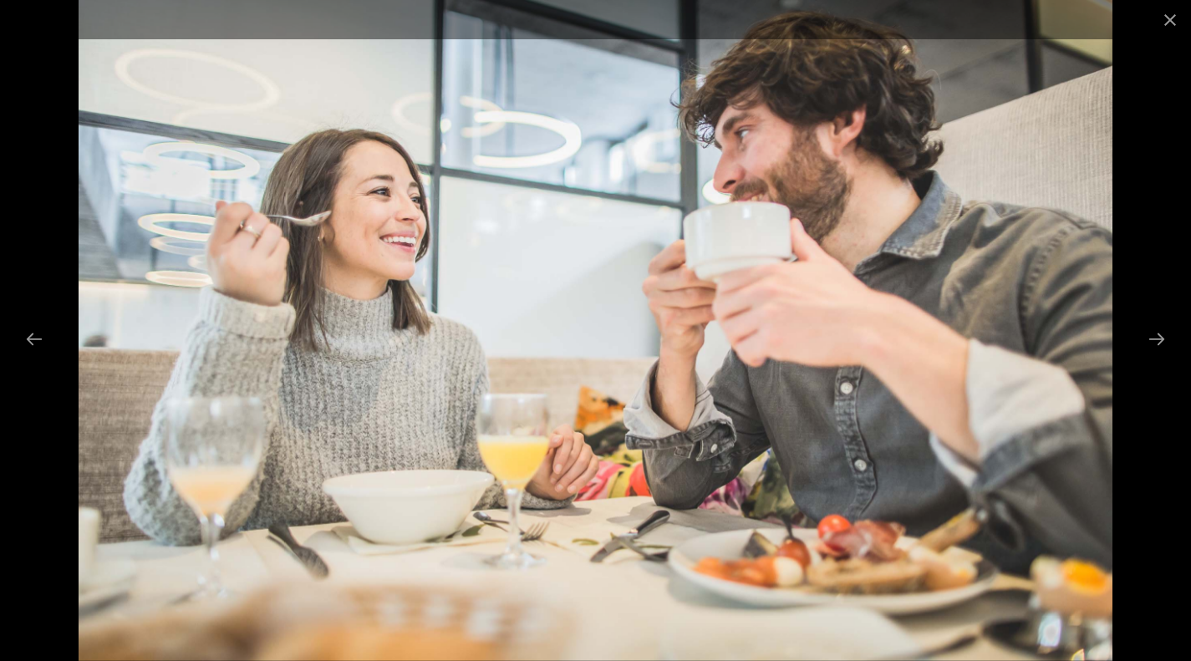
click at [33, 227] on div at bounding box center [595, 330] width 1191 height 661
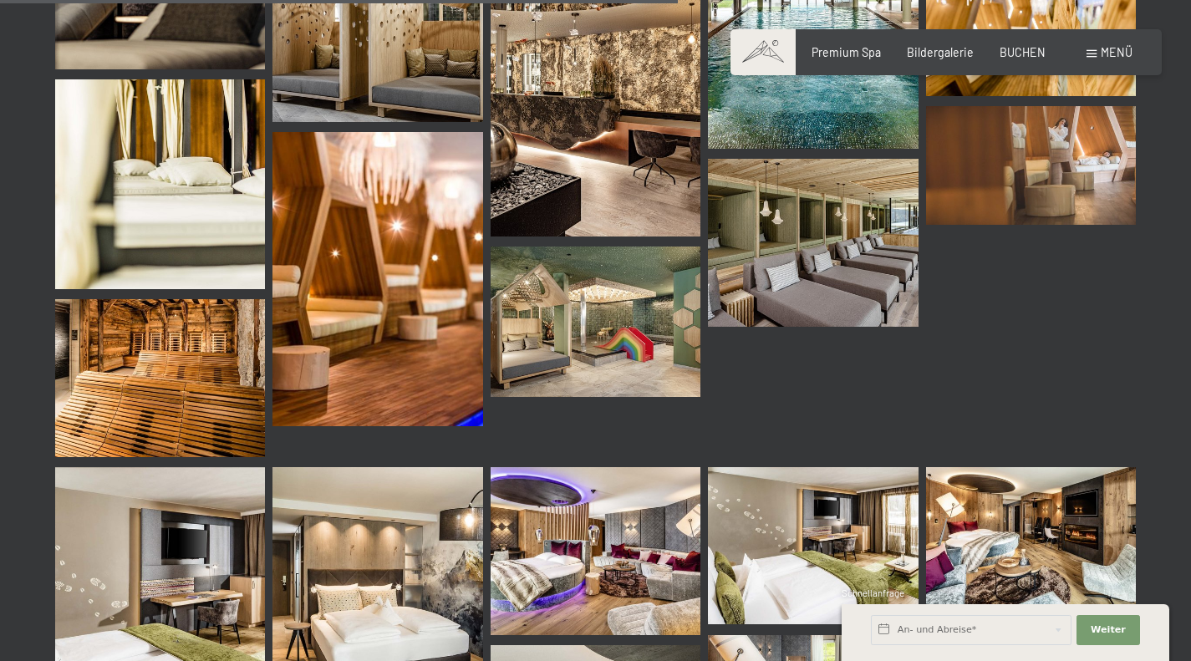
scroll to position [9550, 0]
